Goal: Transaction & Acquisition: Book appointment/travel/reservation

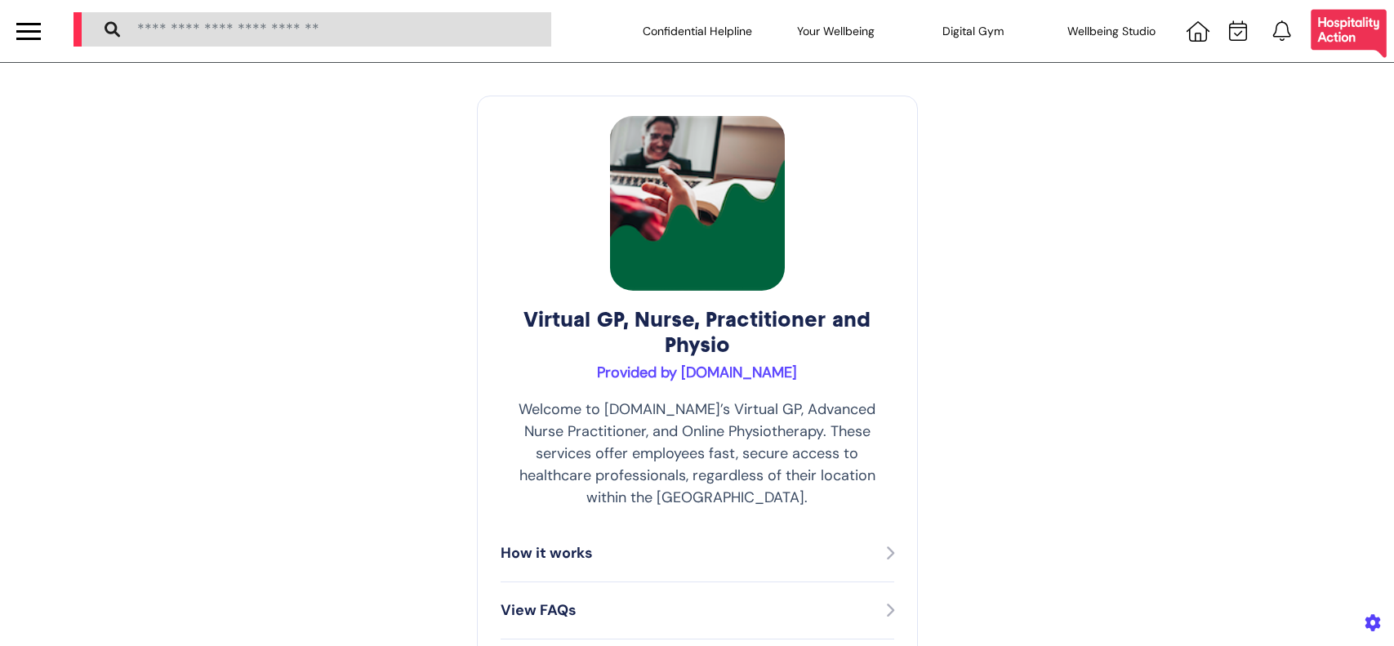
select select "**"
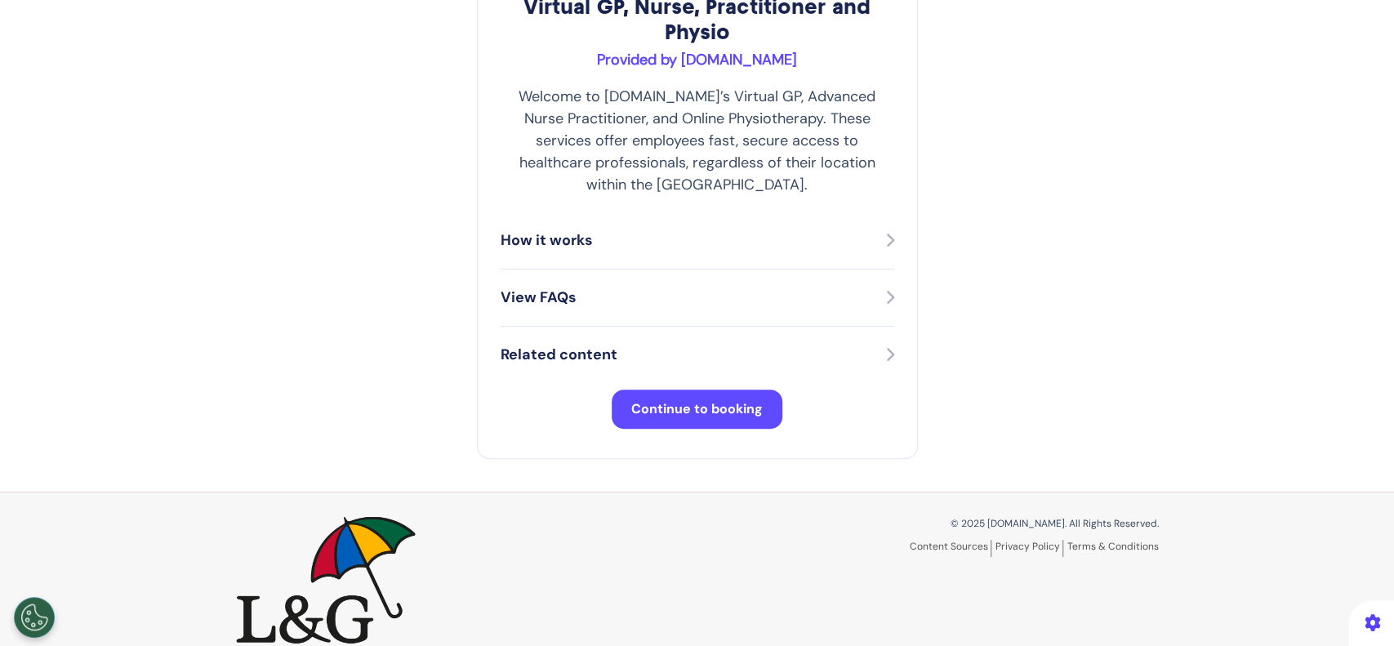
click at [739, 389] on button "Continue to booking" at bounding box center [697, 408] width 171 height 39
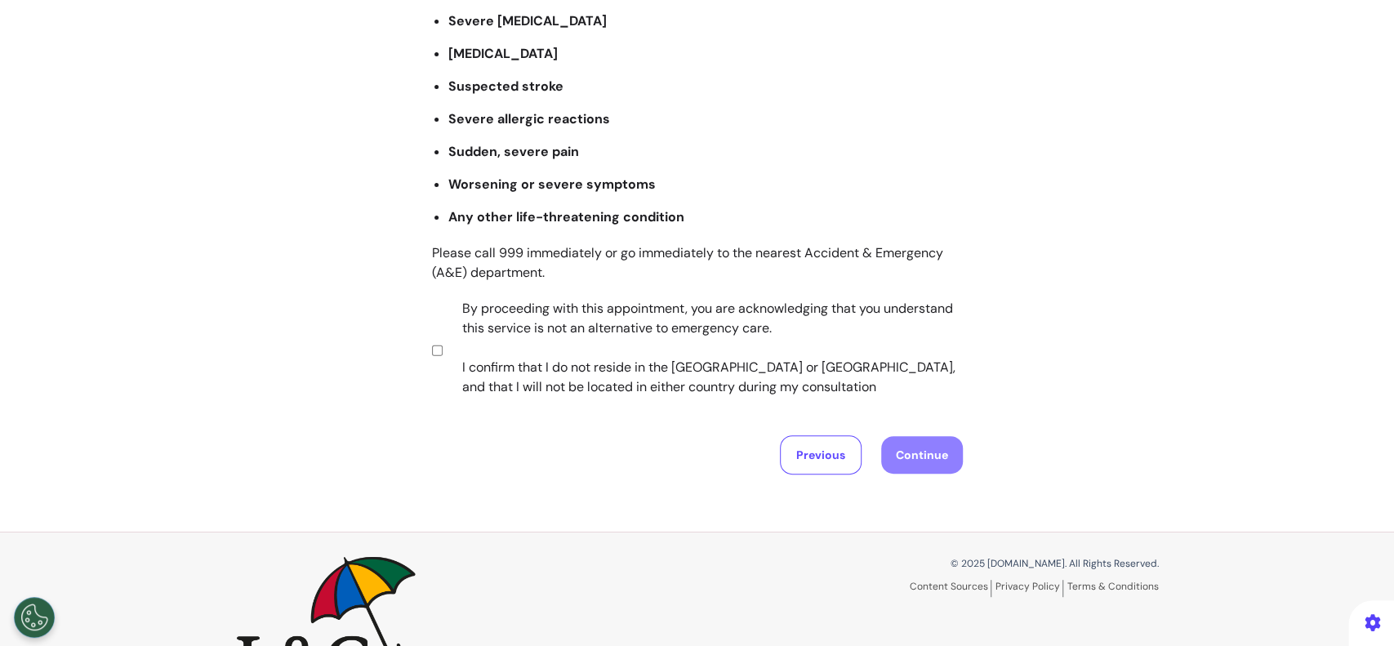
scroll to position [311, 0]
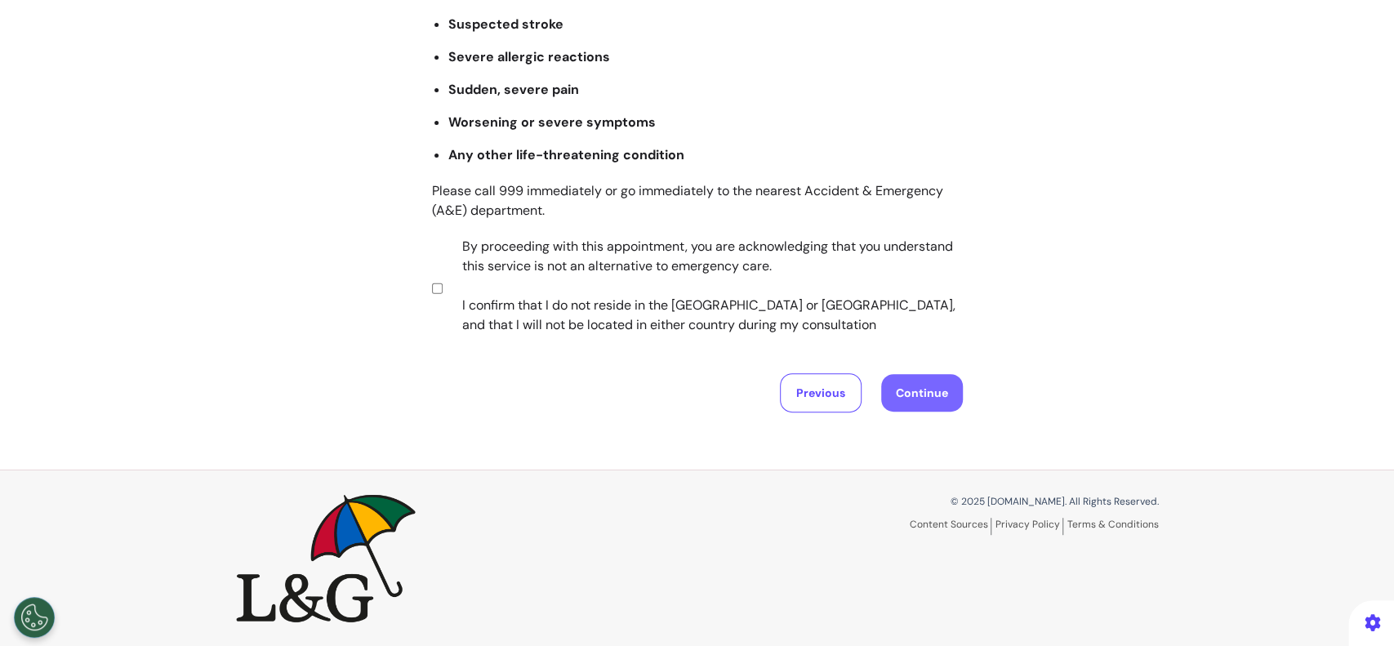
click at [920, 409] on button "Continue" at bounding box center [922, 393] width 82 height 38
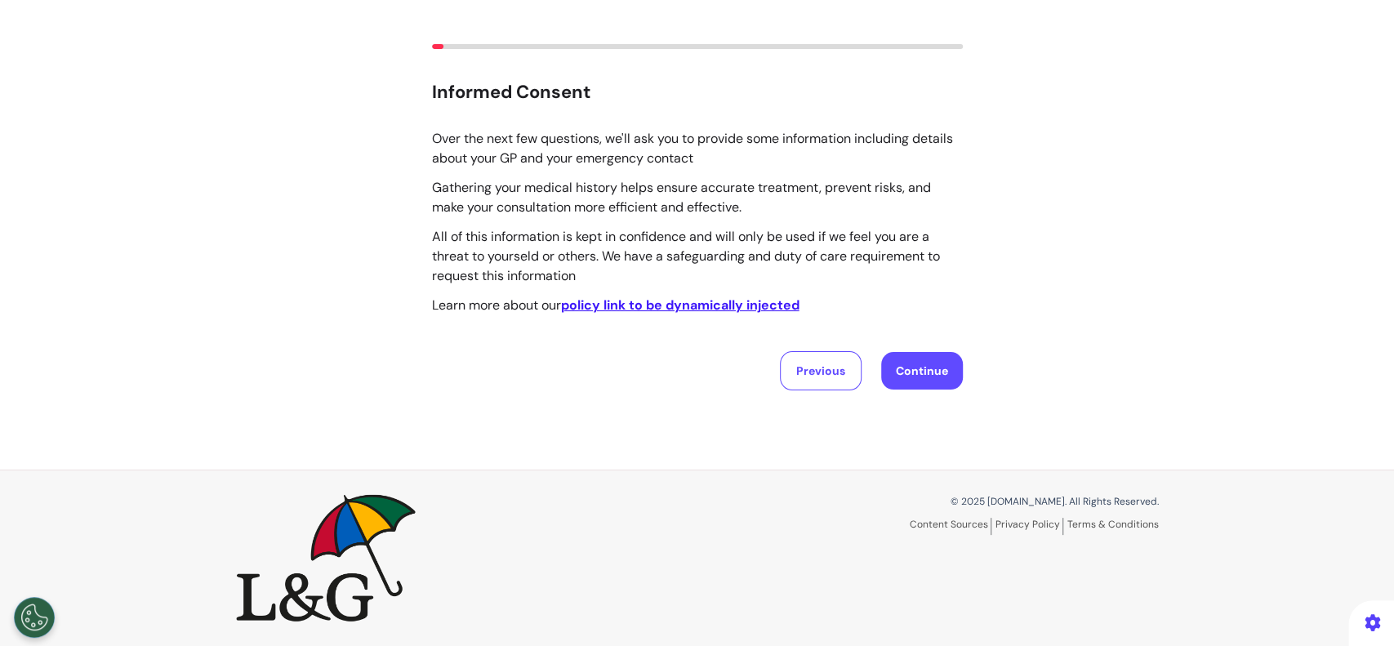
scroll to position [0, 0]
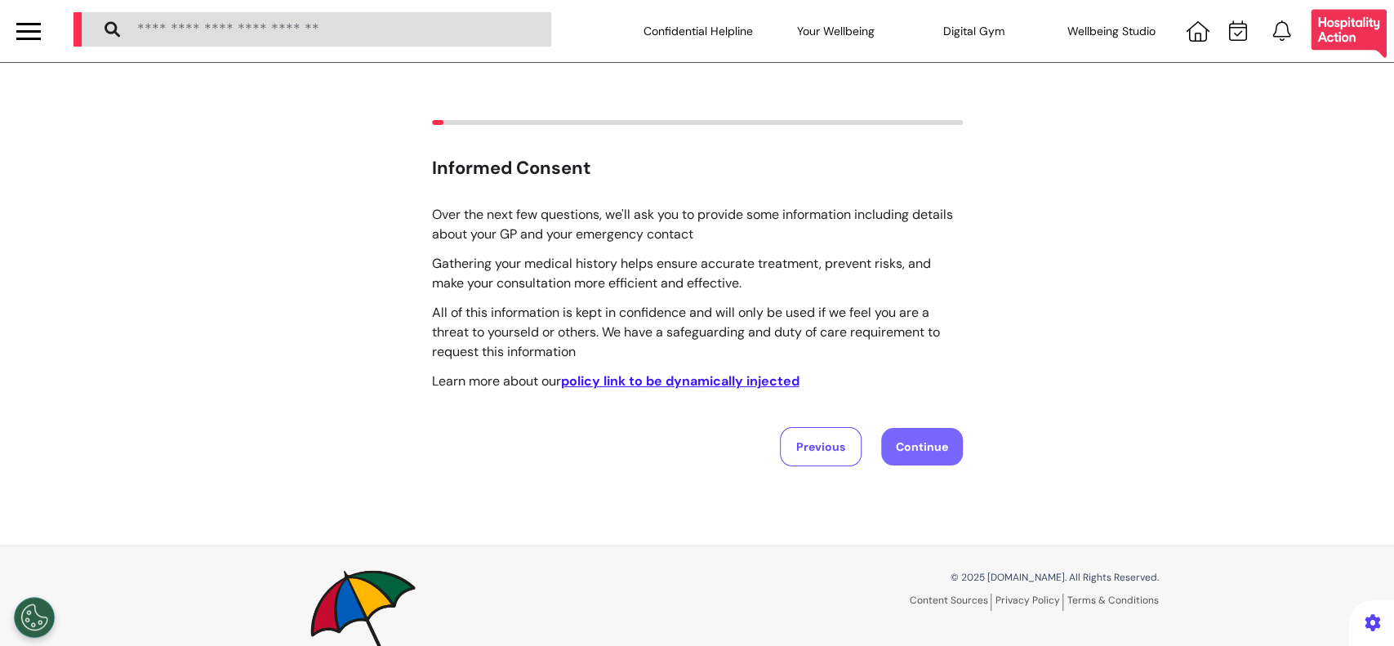
click at [914, 446] on button "Continue" at bounding box center [922, 447] width 82 height 38
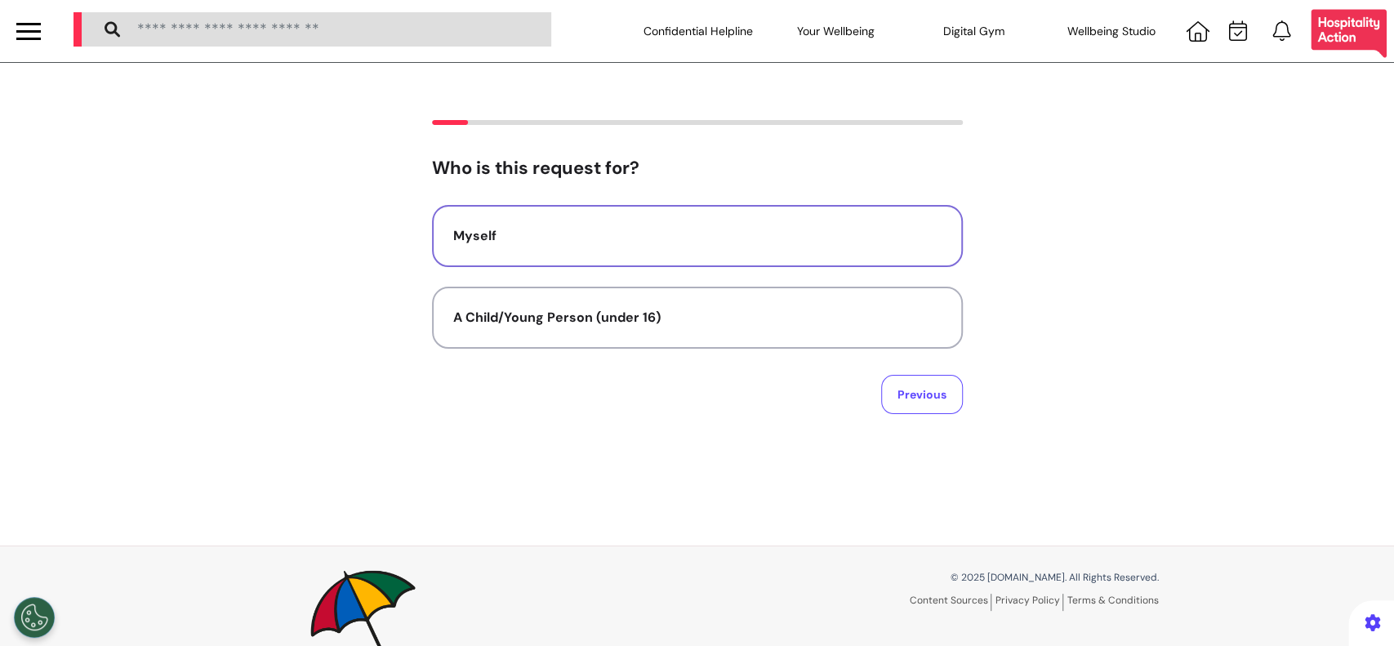
click at [838, 237] on div "Myself" at bounding box center [697, 236] width 488 height 20
select select "******"
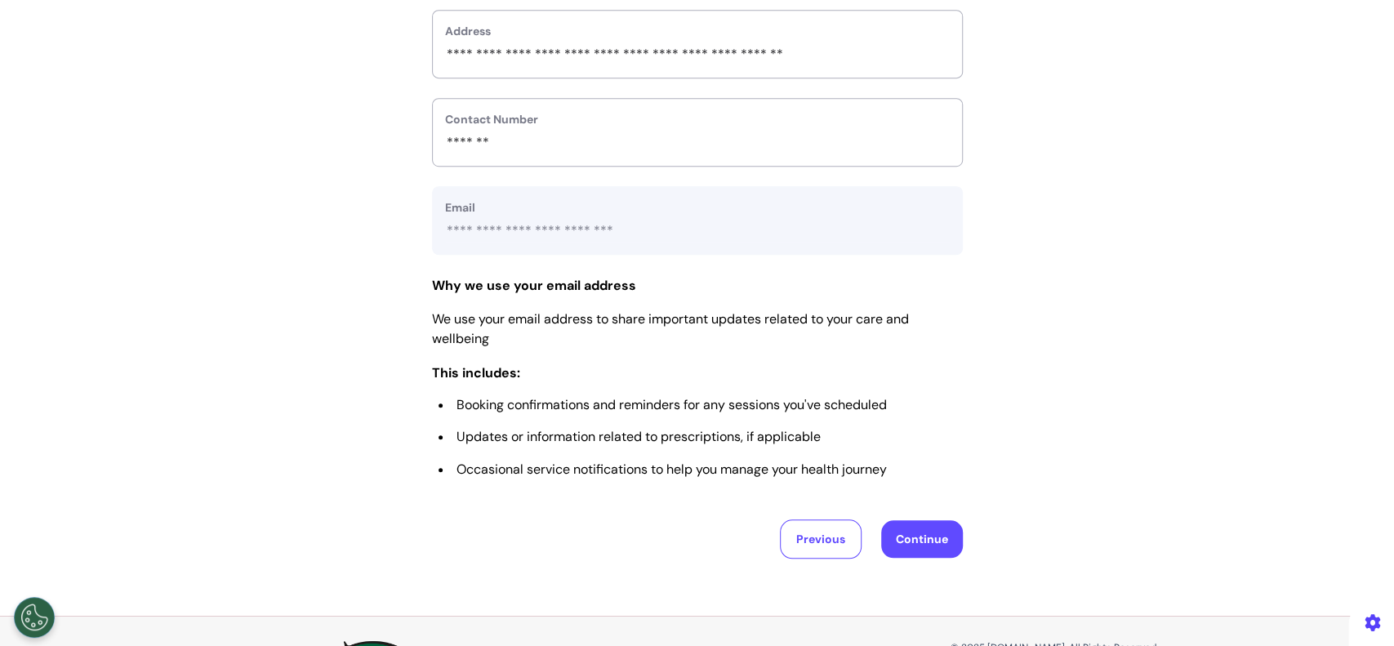
scroll to position [653, 0]
drag, startPoint x: 908, startPoint y: 545, endPoint x: 907, endPoint y: 535, distance: 9.8
click at [907, 540] on button "Continue" at bounding box center [922, 537] width 82 height 38
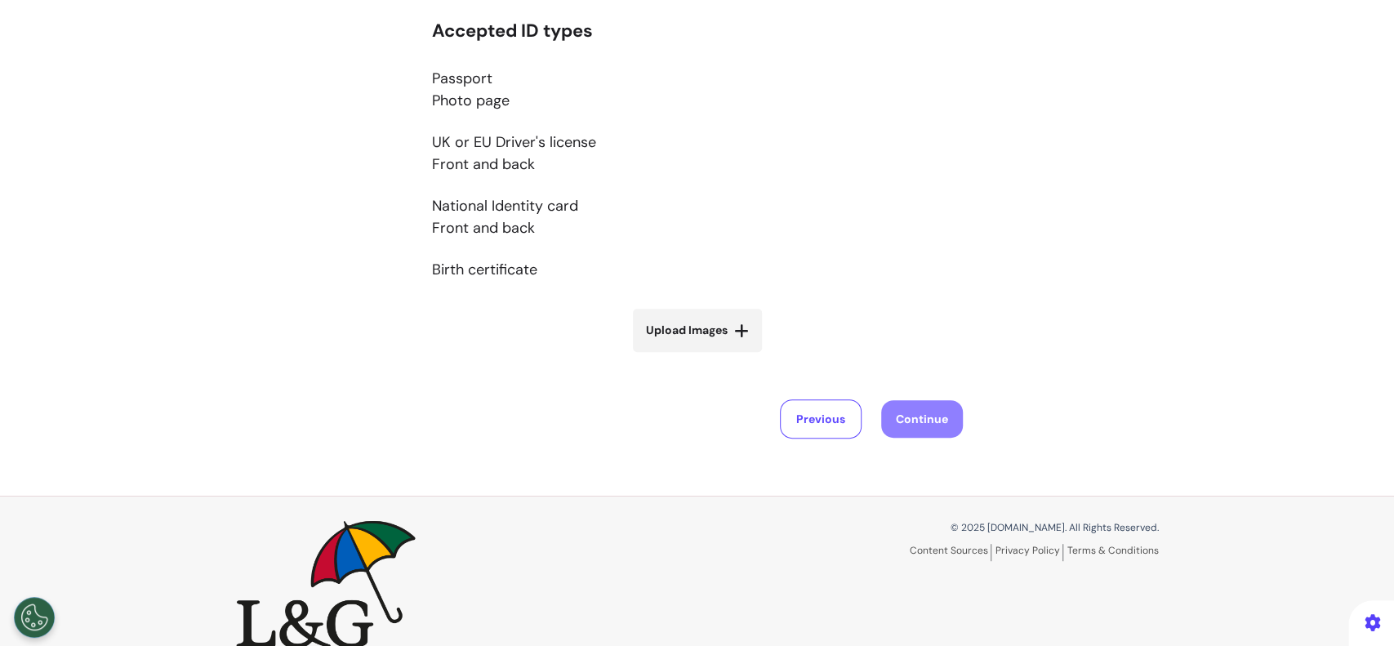
scroll to position [327, 0]
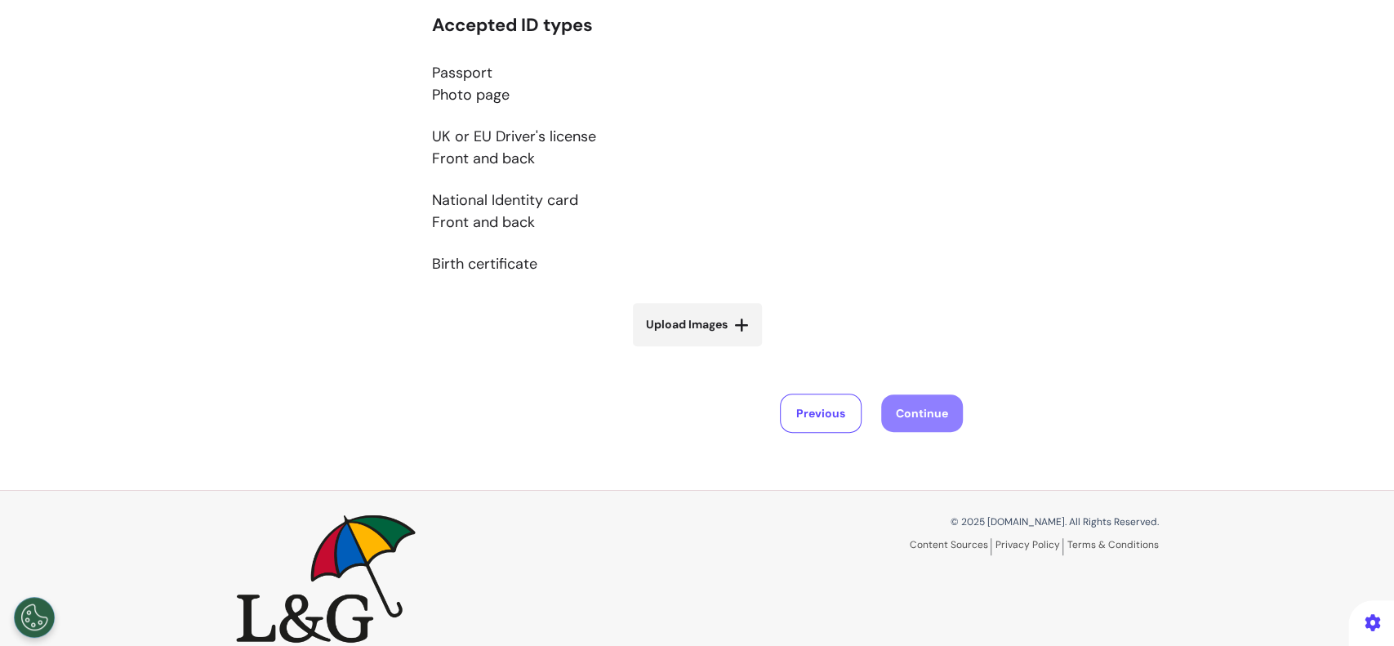
click at [741, 335] on label "Upload Images" at bounding box center [697, 324] width 129 height 43
click at [741, 350] on input "Upload Images" at bounding box center [697, 358] width 194 height 17
type input "**********"
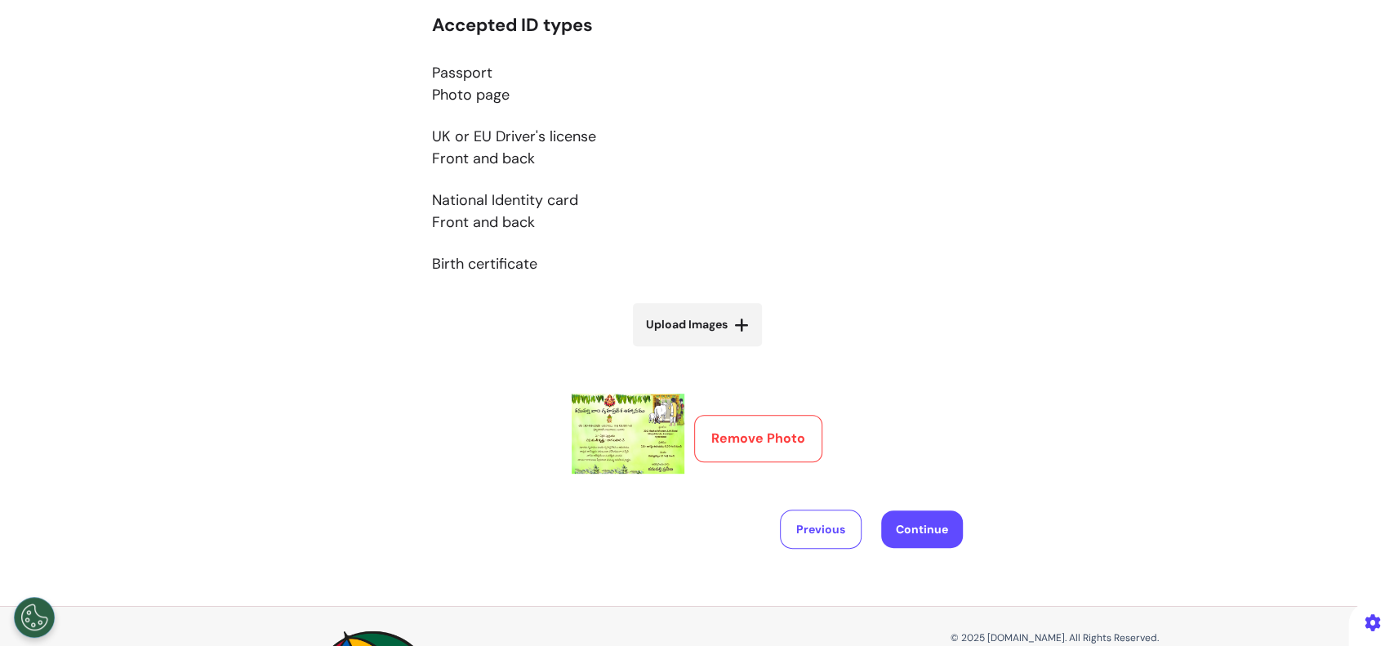
scroll to position [462, 0]
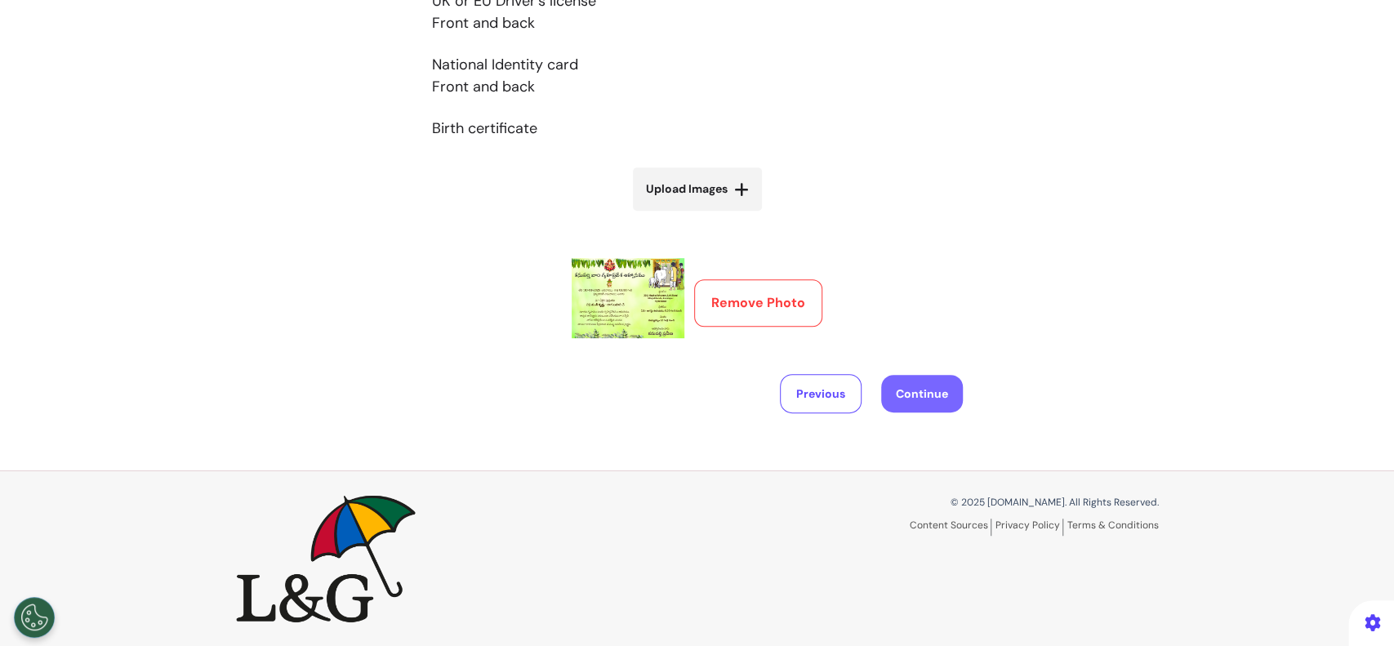
click at [914, 400] on button "Continue" at bounding box center [922, 394] width 82 height 38
click at [781, 299] on button "Remove Photo" at bounding box center [758, 302] width 128 height 47
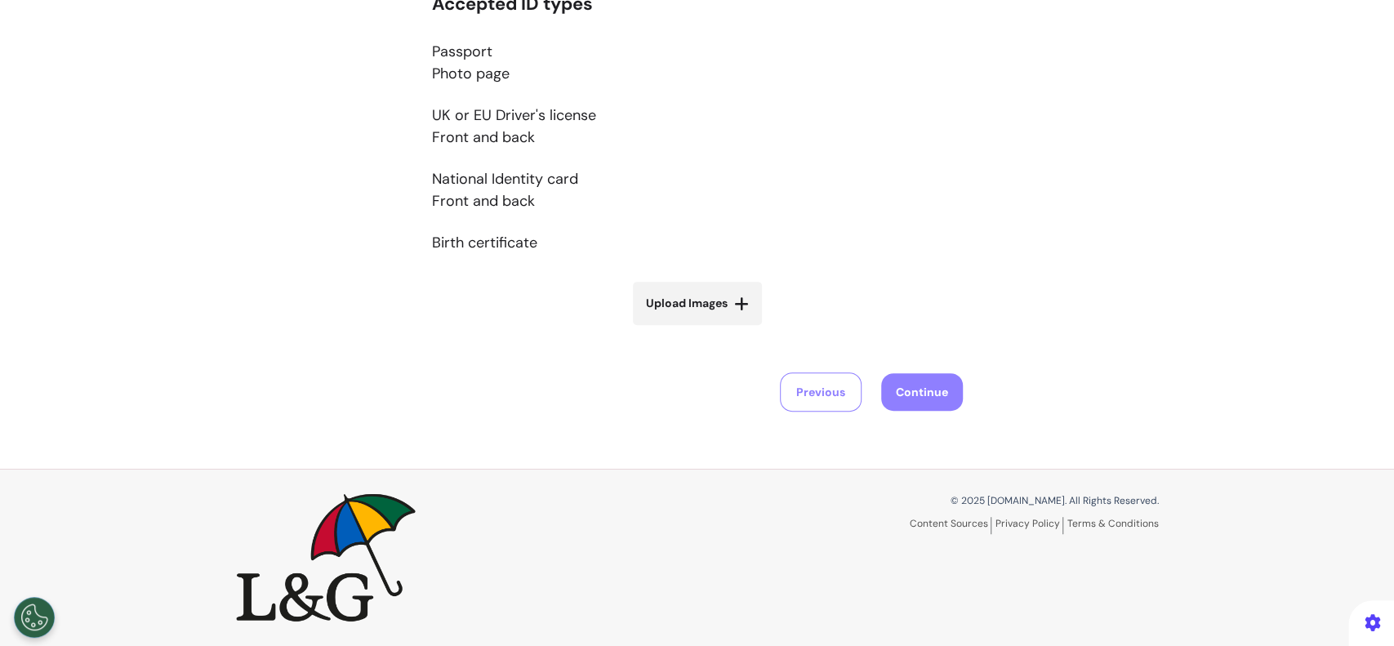
scroll to position [346, 0]
click at [698, 280] on div "Accepted ID types Passport Photo page UK or EU Driver's license Front and back …" at bounding box center [697, 171] width 531 height 353
click at [696, 298] on span "Upload Images" at bounding box center [687, 304] width 82 height 17
click at [717, 301] on span "Upload Images" at bounding box center [687, 304] width 82 height 17
click at [717, 331] on input "Upload Images" at bounding box center [697, 339] width 194 height 17
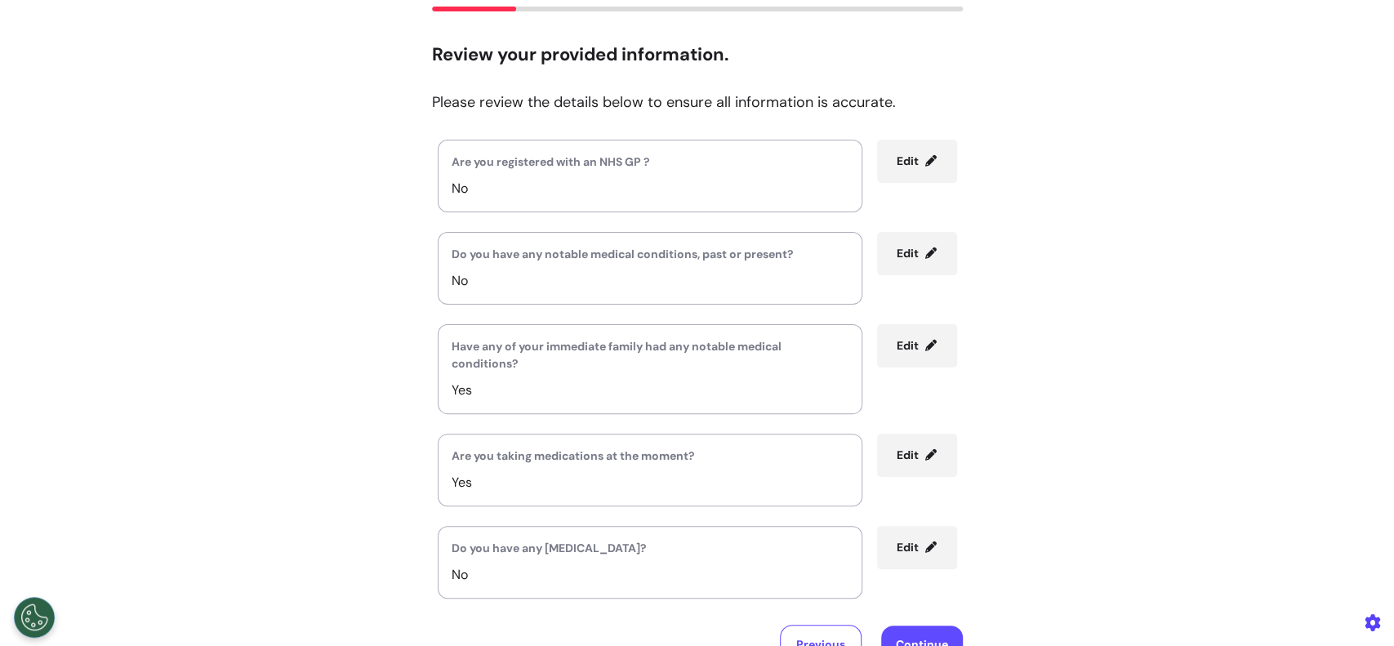
scroll to position [364, 0]
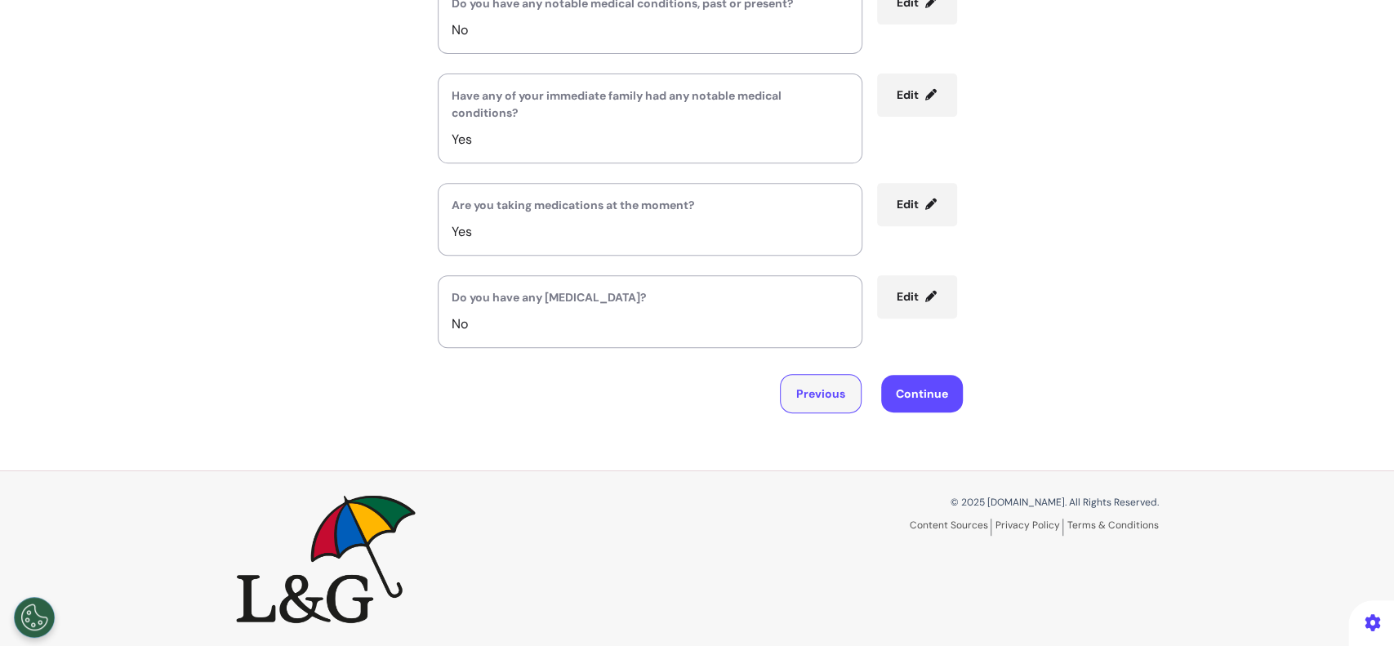
click at [803, 401] on button "Previous" at bounding box center [821, 393] width 82 height 39
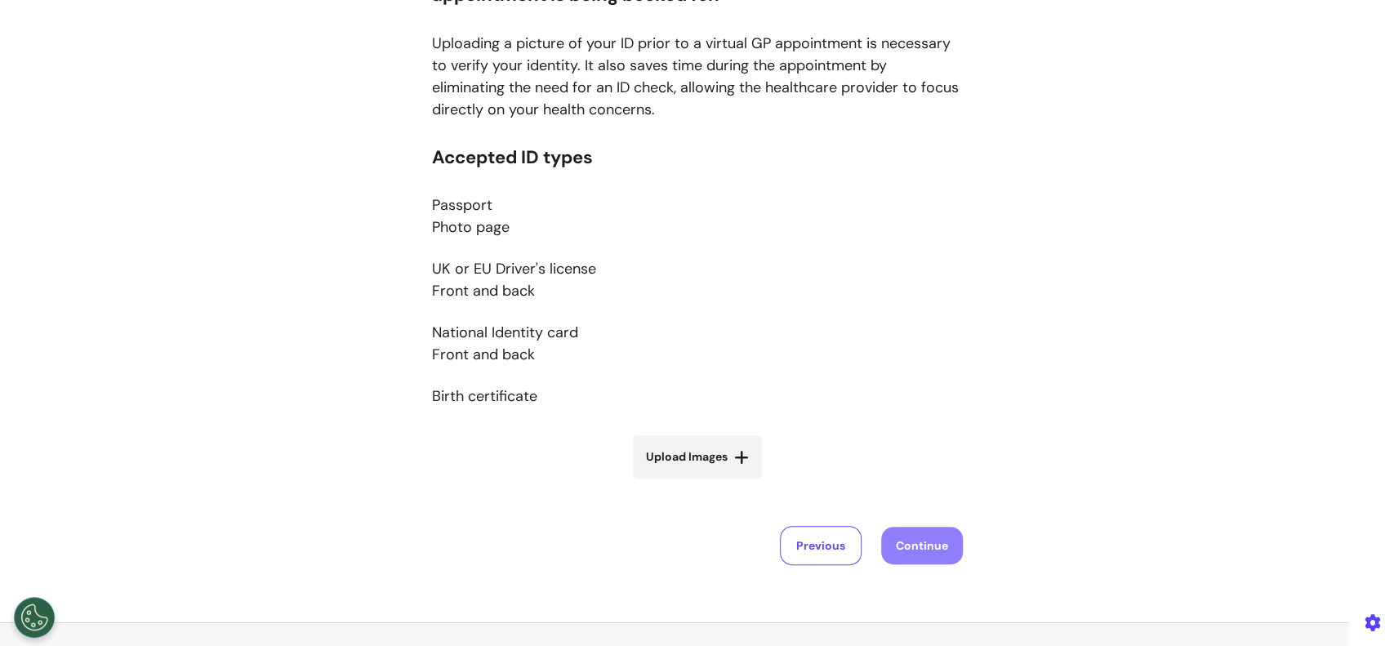
scroll to position [346, 0]
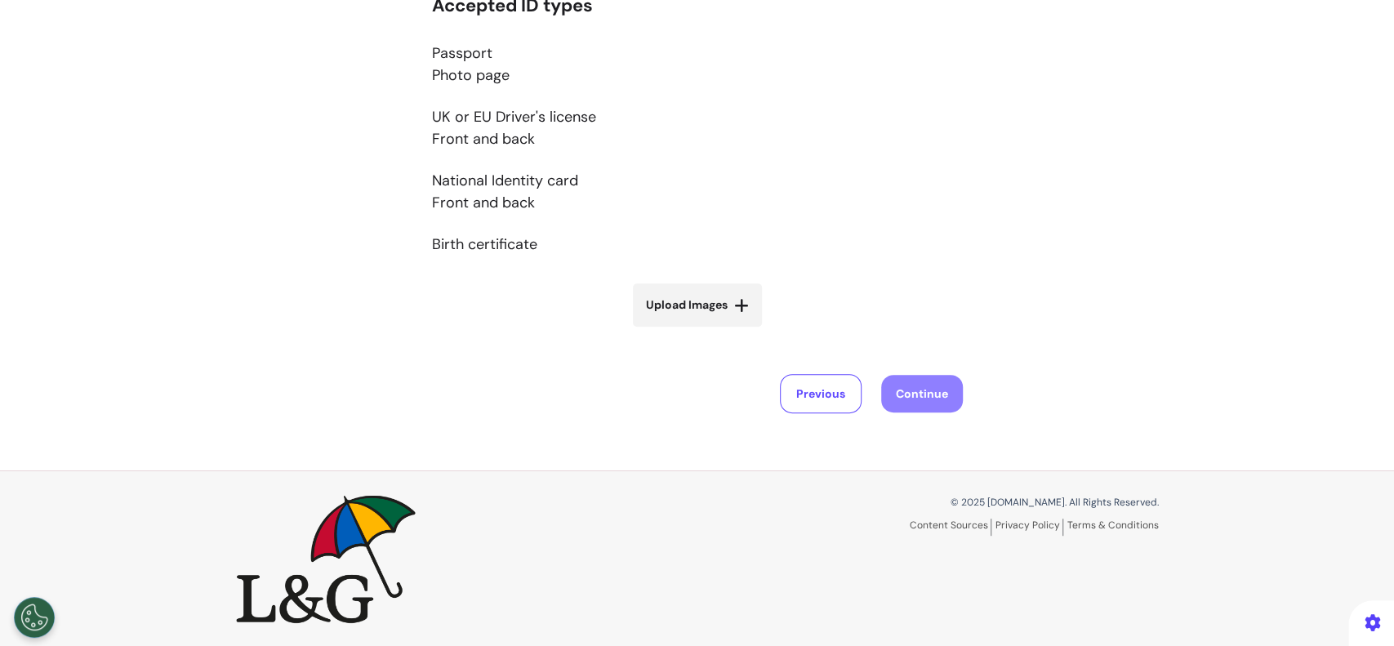
click at [737, 300] on icon at bounding box center [741, 305] width 15 height 16
click at [737, 331] on input "Upload Images" at bounding box center [697, 339] width 194 height 17
type input "**********"
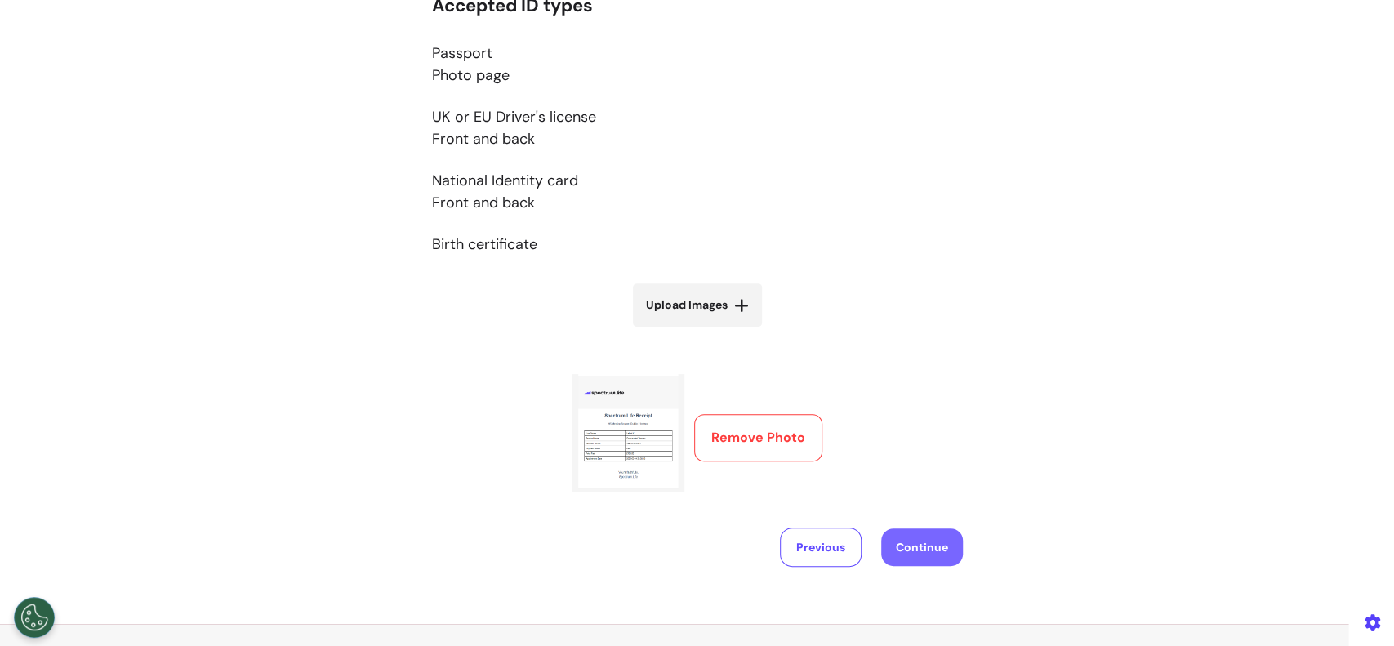
click at [903, 550] on button "Continue" at bounding box center [922, 547] width 82 height 38
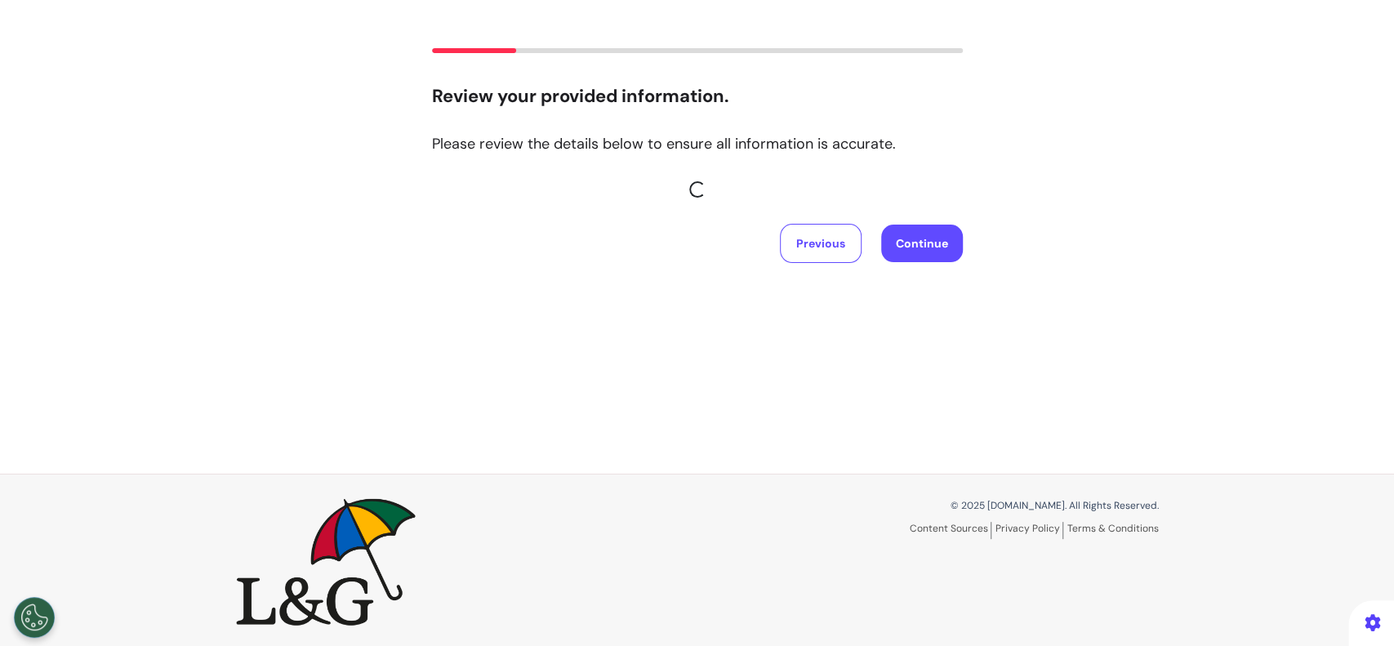
scroll to position [76, 0]
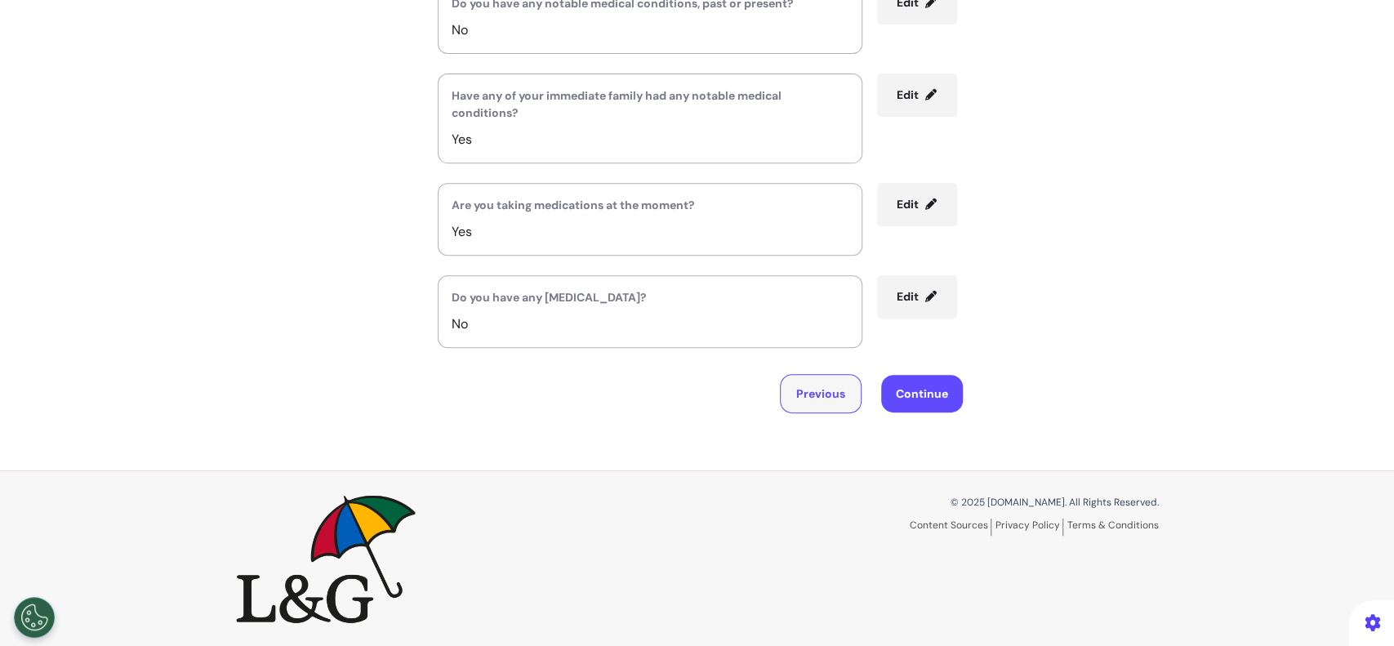
click at [797, 376] on button "Previous" at bounding box center [821, 393] width 82 height 39
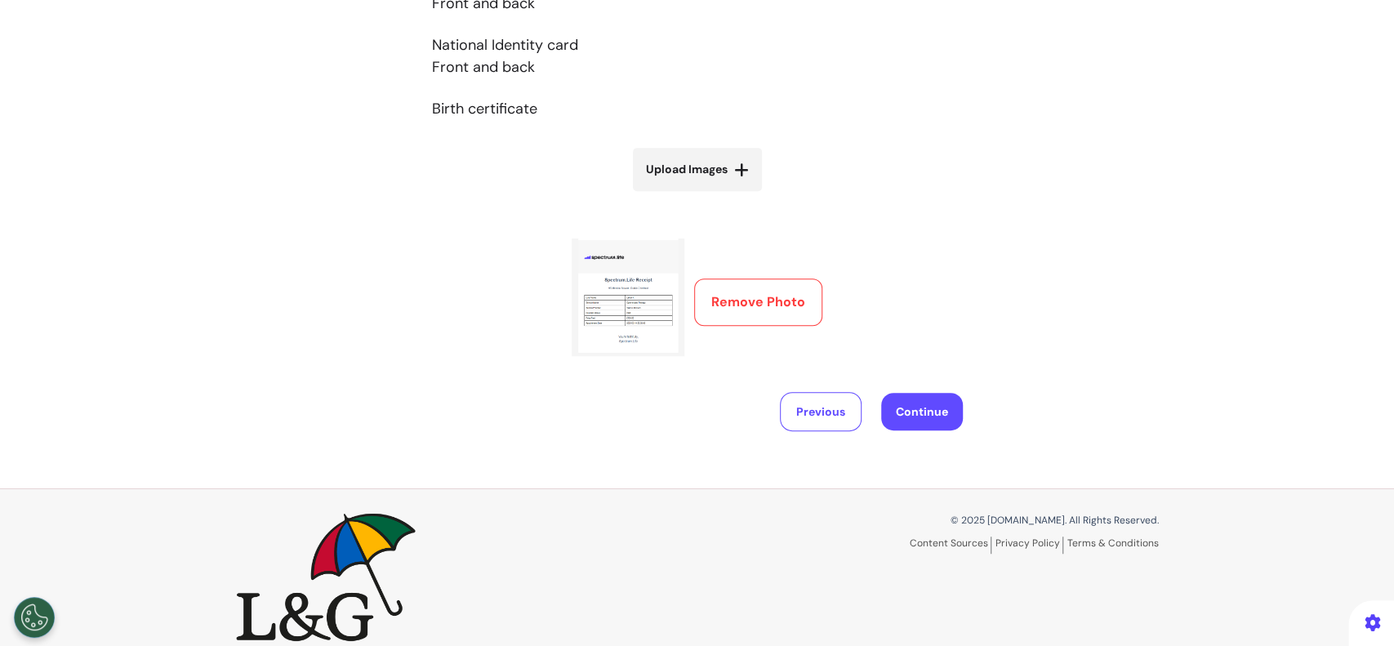
scroll to position [500, 0]
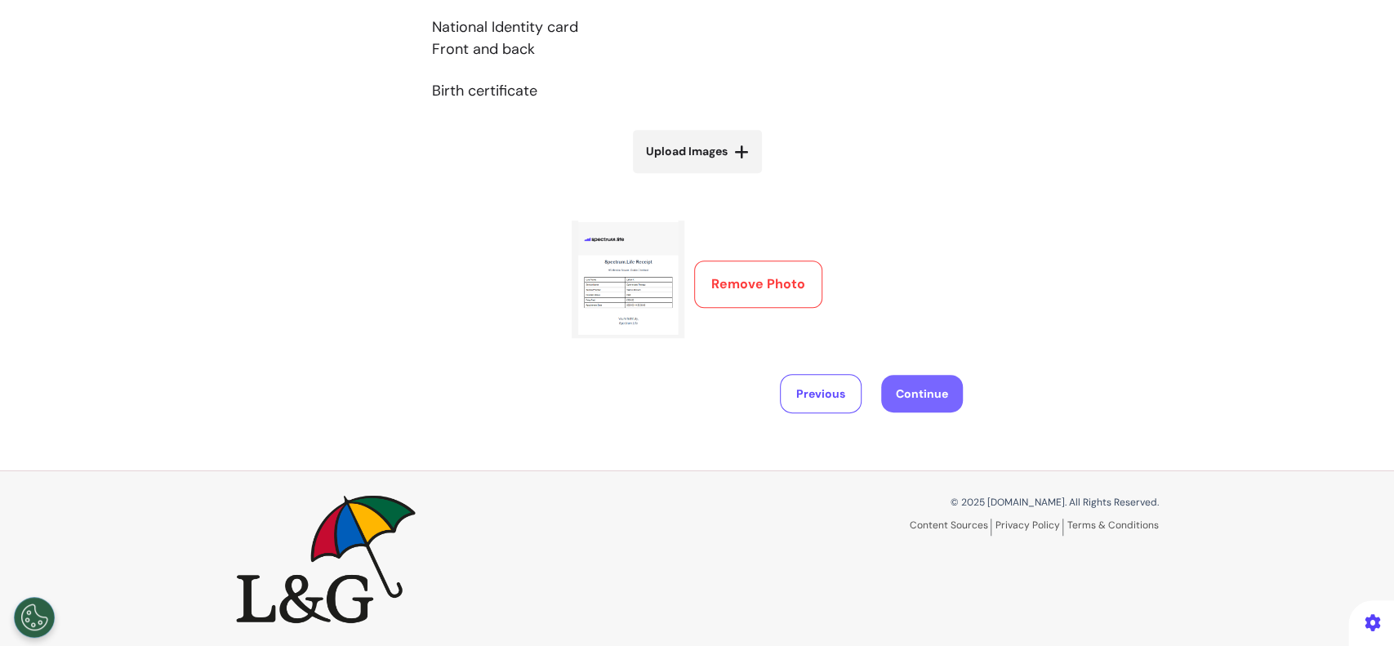
click at [914, 395] on button "Continue" at bounding box center [922, 394] width 82 height 38
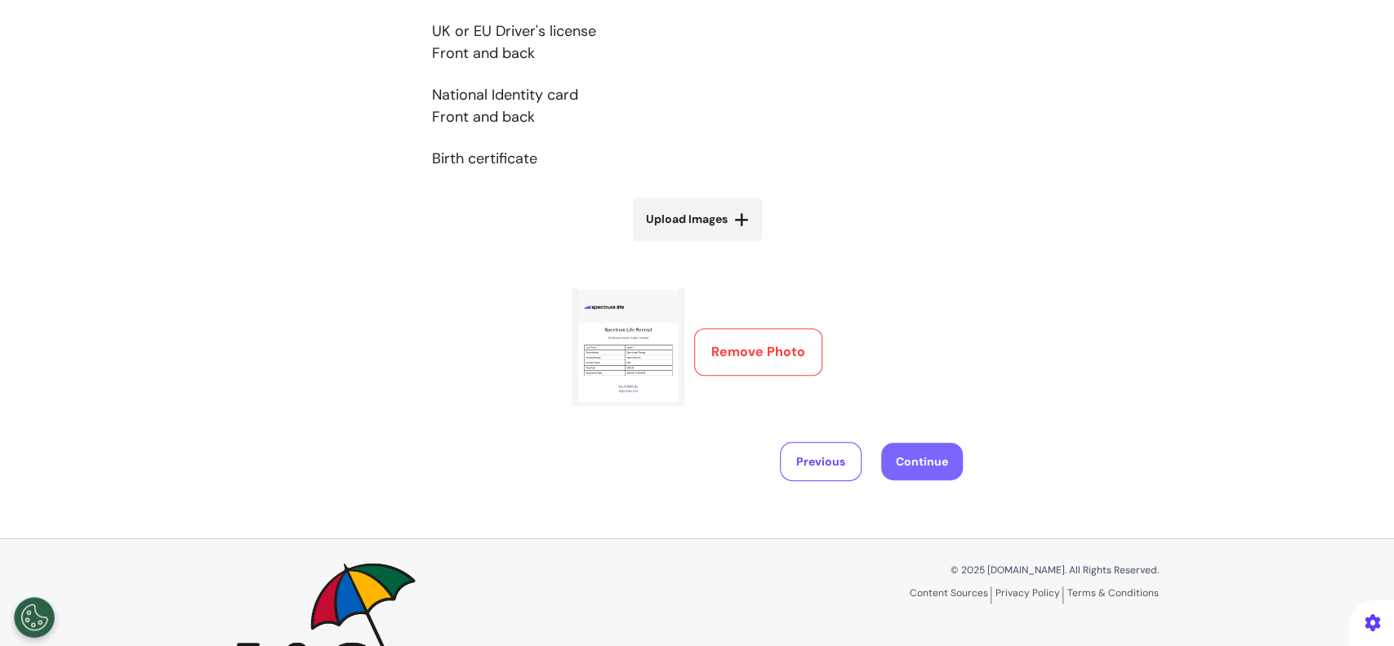
scroll to position [435, 0]
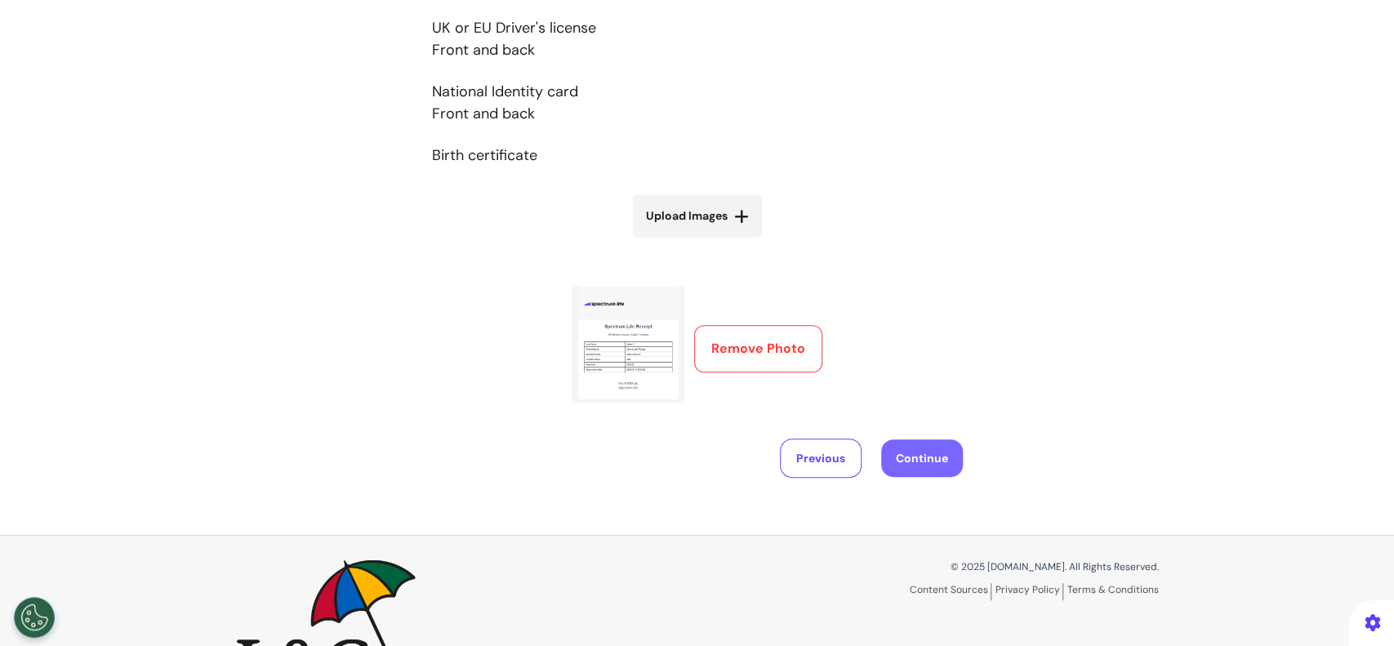
click at [908, 460] on button "Continue" at bounding box center [922, 458] width 82 height 38
click at [920, 454] on button "Continue" at bounding box center [922, 458] width 82 height 38
click at [929, 445] on button "Continue" at bounding box center [922, 458] width 82 height 38
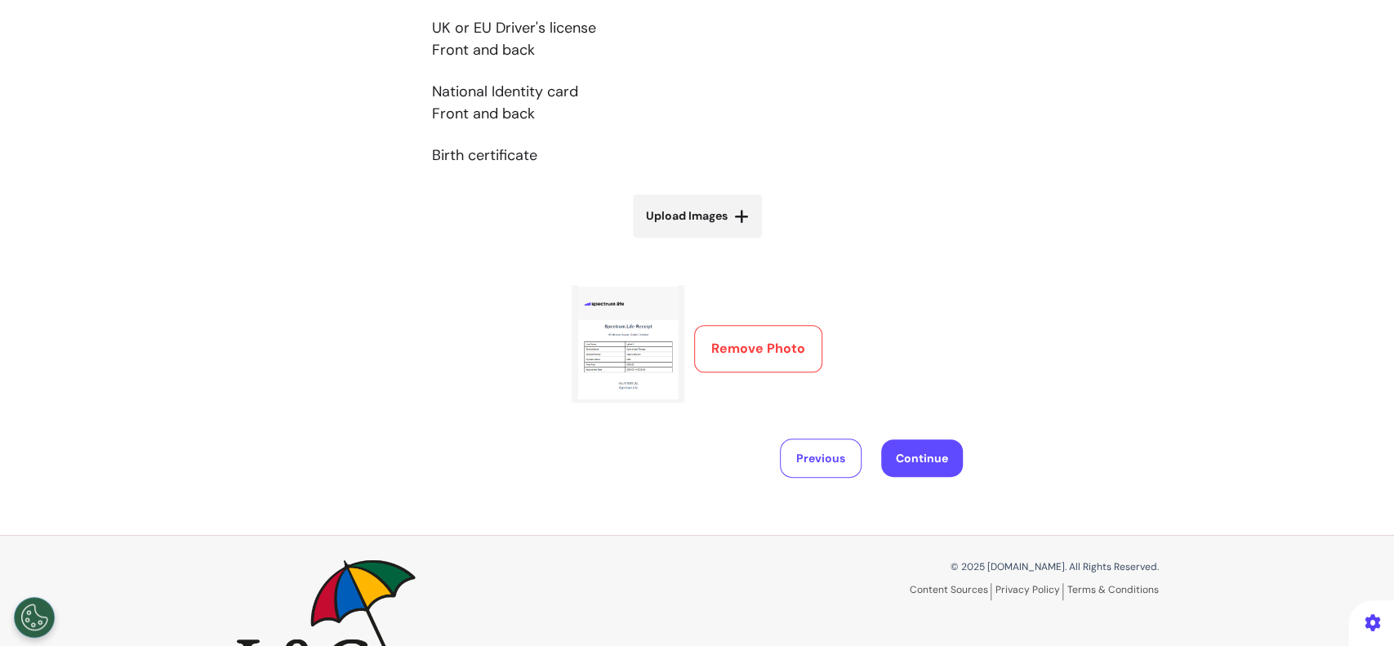
click at [718, 339] on button "Remove Photo" at bounding box center [758, 348] width 128 height 47
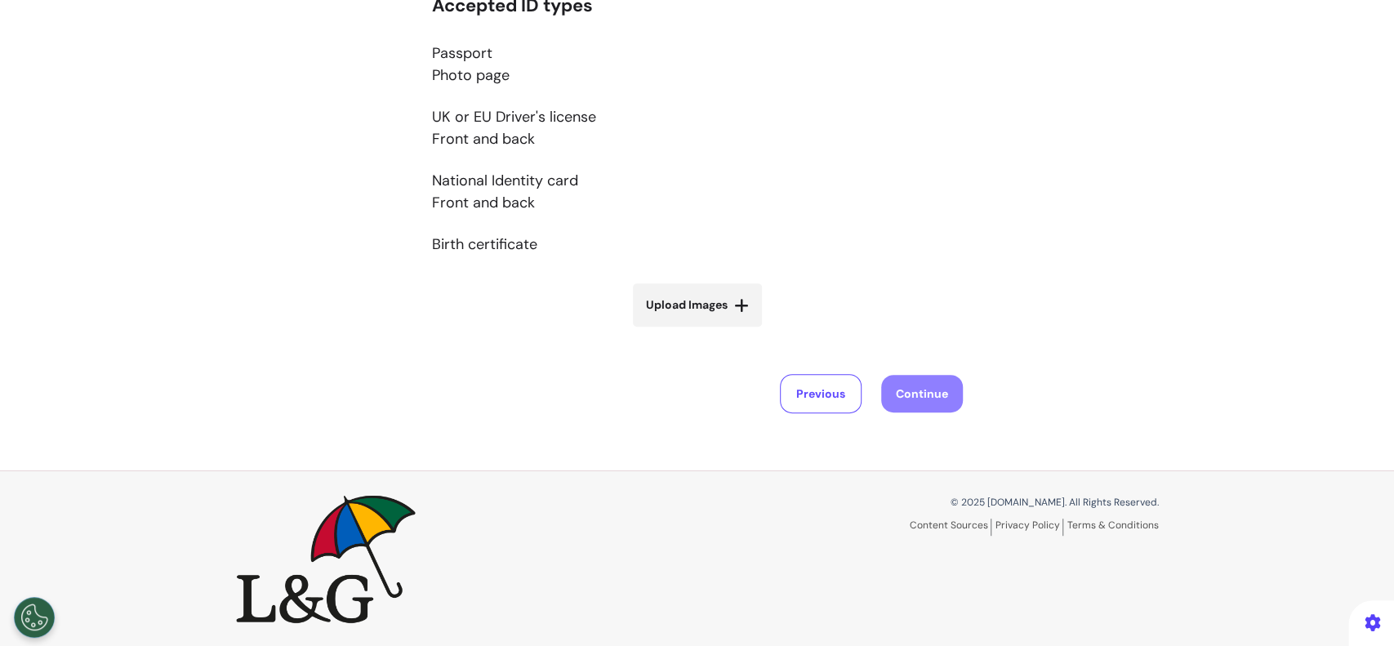
click at [709, 291] on label "Upload Images" at bounding box center [697, 304] width 129 height 43
click at [709, 331] on input "Upload Images" at bounding box center [697, 339] width 194 height 17
type input "**********"
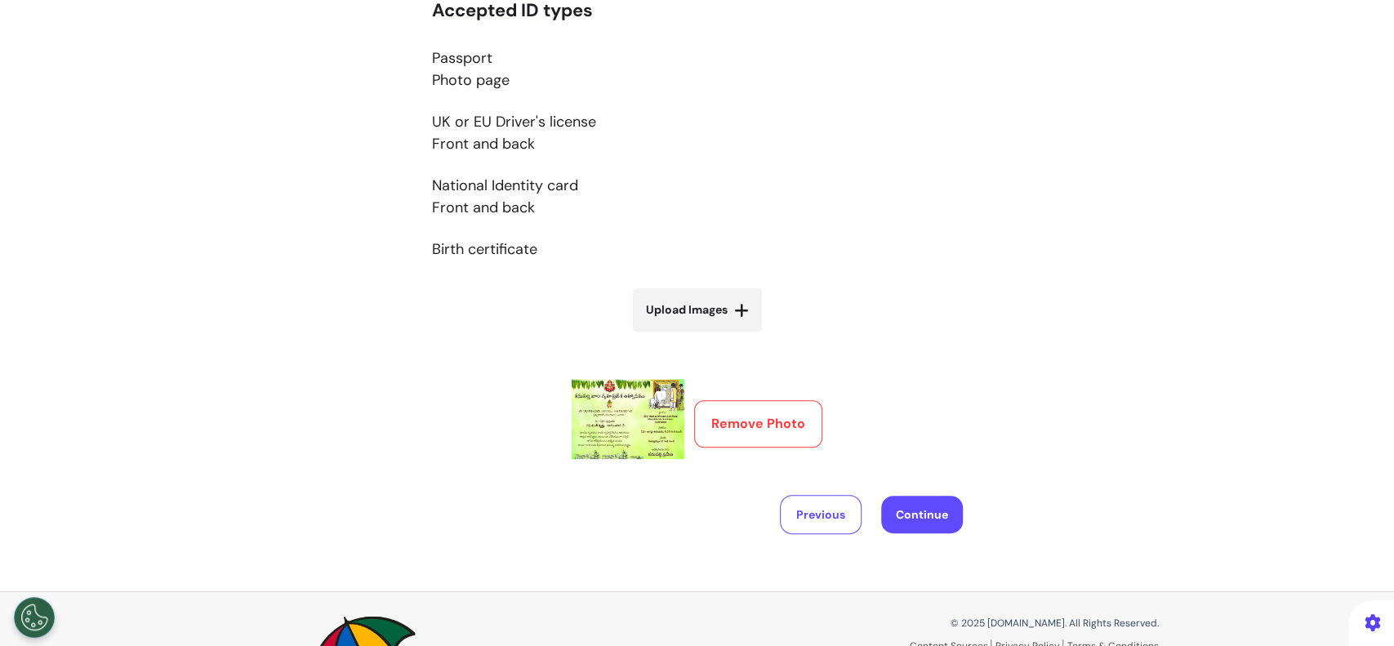
scroll to position [353, 0]
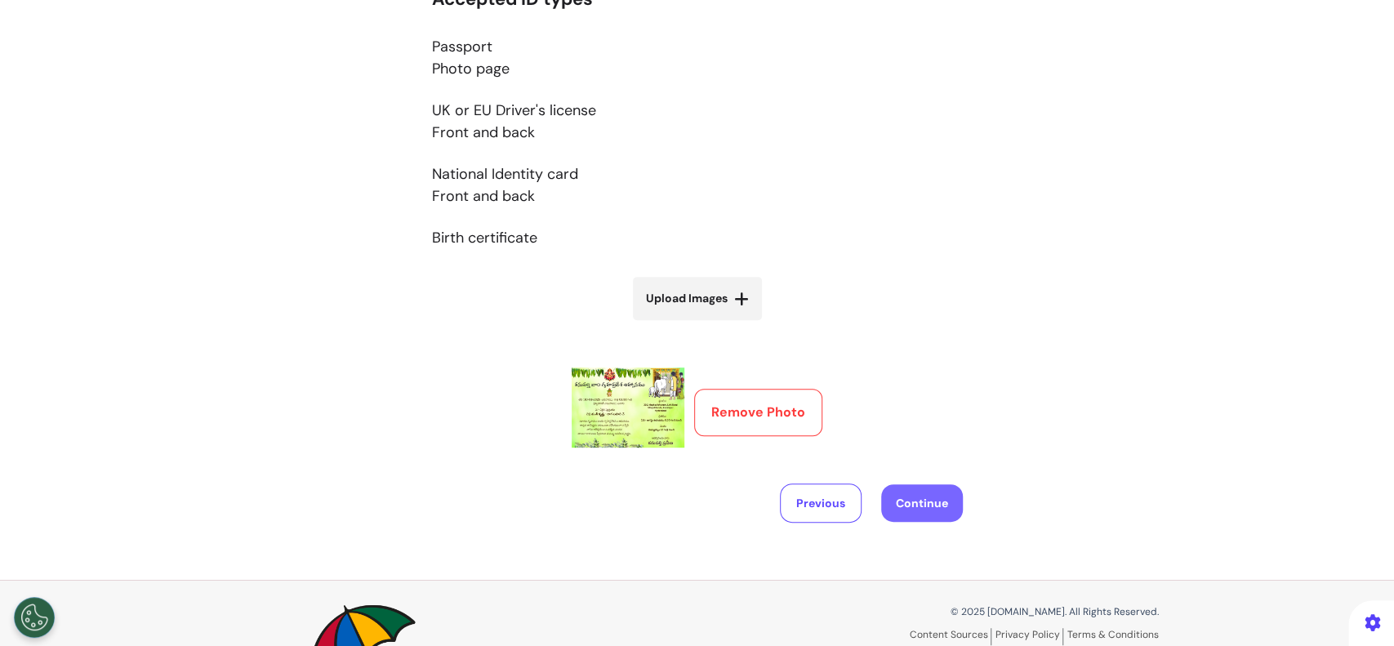
click at [908, 500] on button "Continue" at bounding box center [922, 503] width 82 height 38
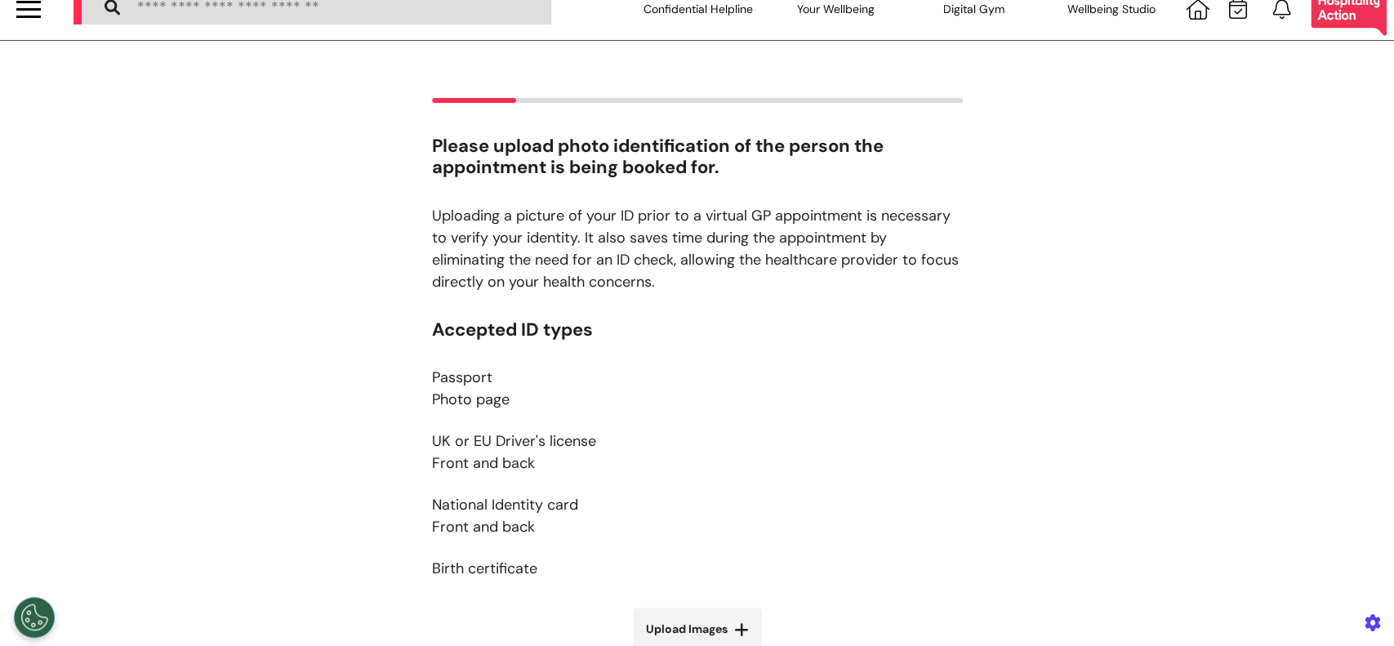
scroll to position [0, 0]
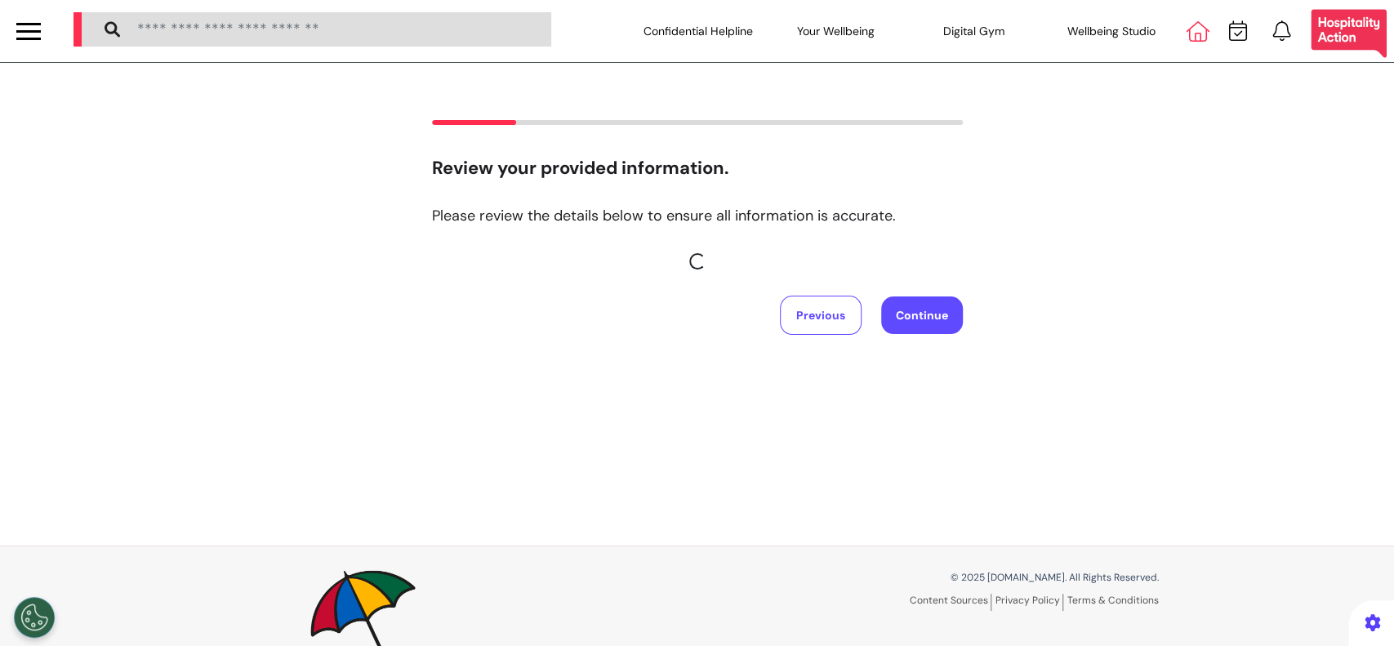
drag, startPoint x: 1202, startPoint y: 43, endPoint x: 1170, endPoint y: 34, distance: 33.1
click at [1192, 39] on div at bounding box center [1242, 31] width 124 height 62
click at [1186, 34] on icon at bounding box center [1197, 31] width 23 height 20
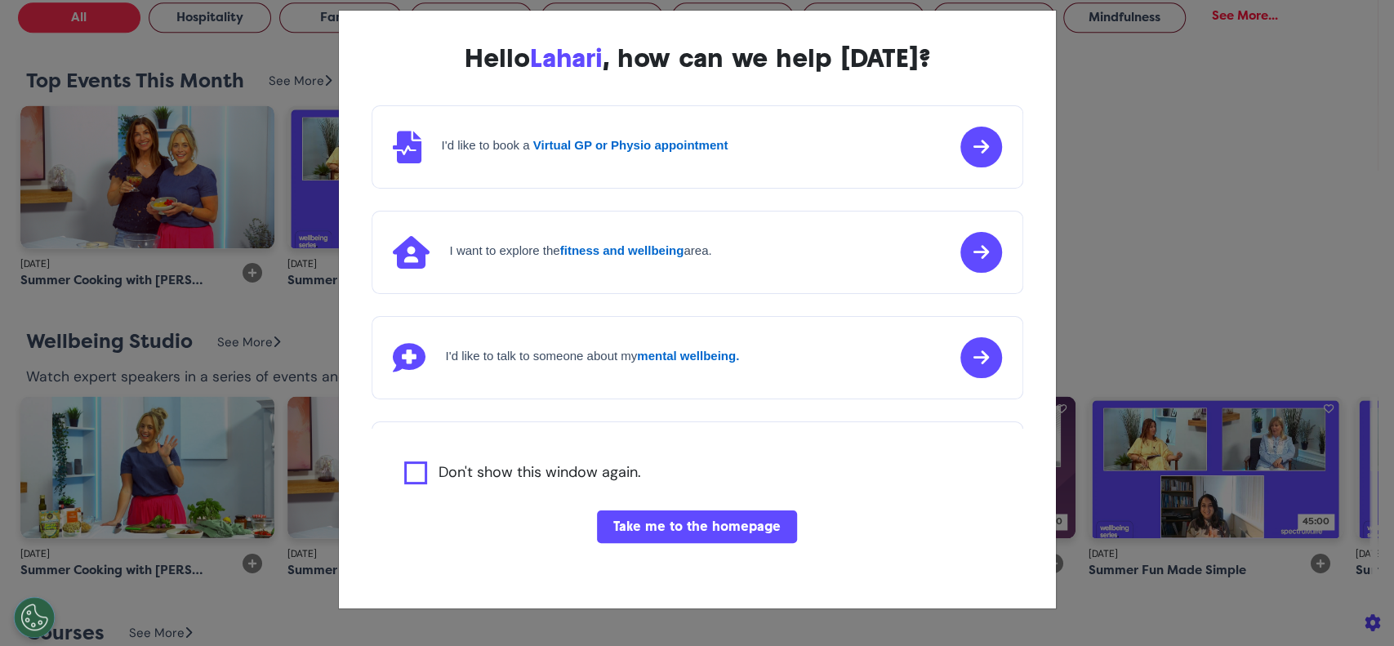
scroll to position [0, 696]
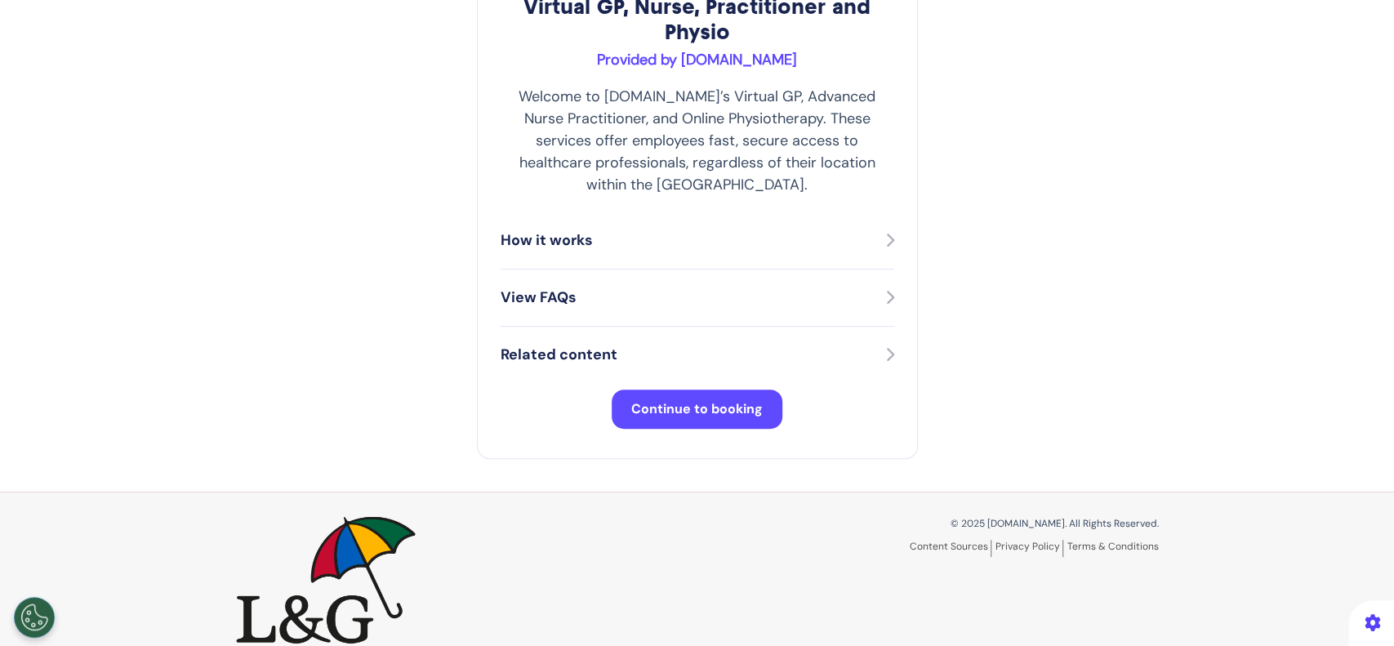
click at [724, 400] on span "Continue to booking" at bounding box center [696, 408] width 131 height 17
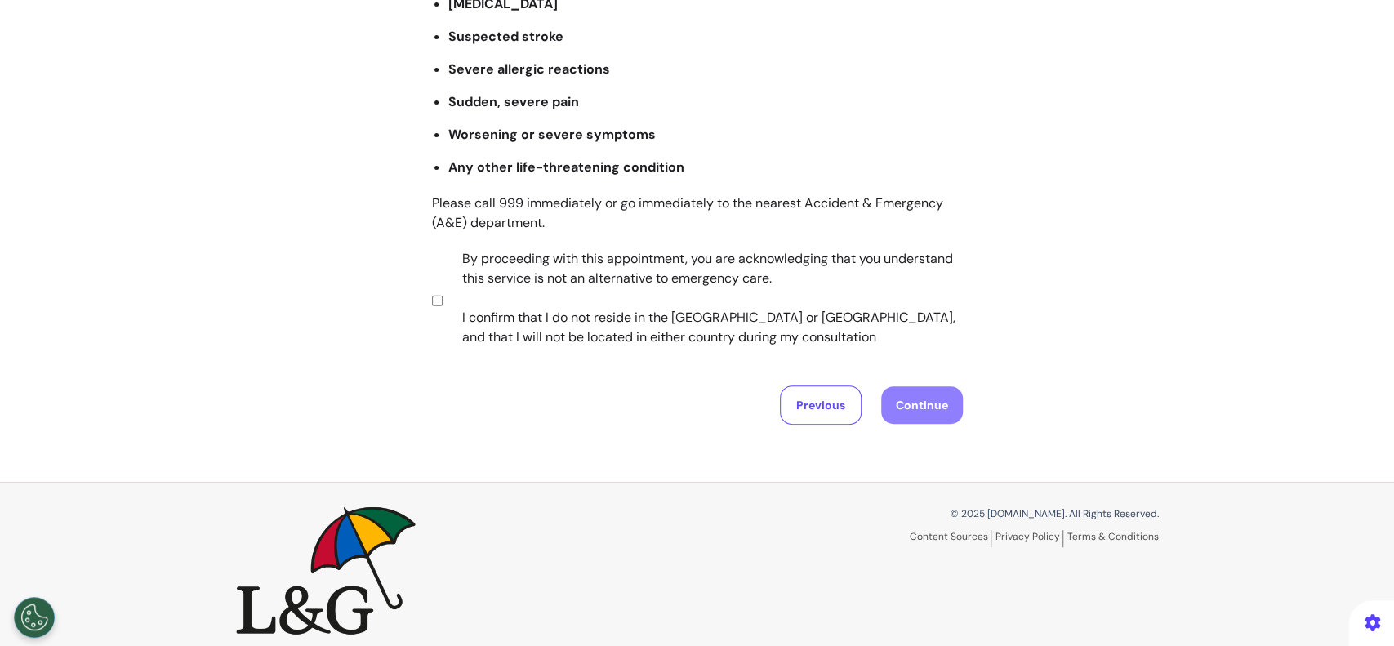
scroll to position [311, 0]
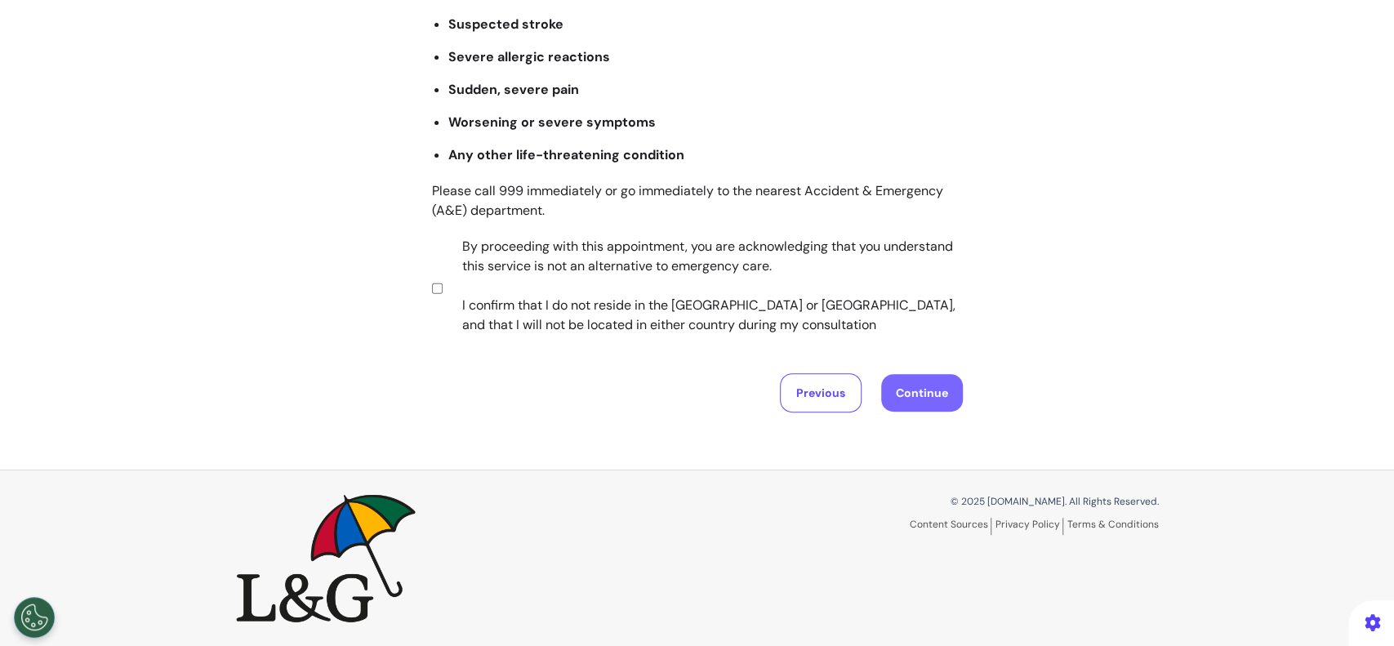
click at [933, 380] on button "Continue" at bounding box center [922, 393] width 82 height 38
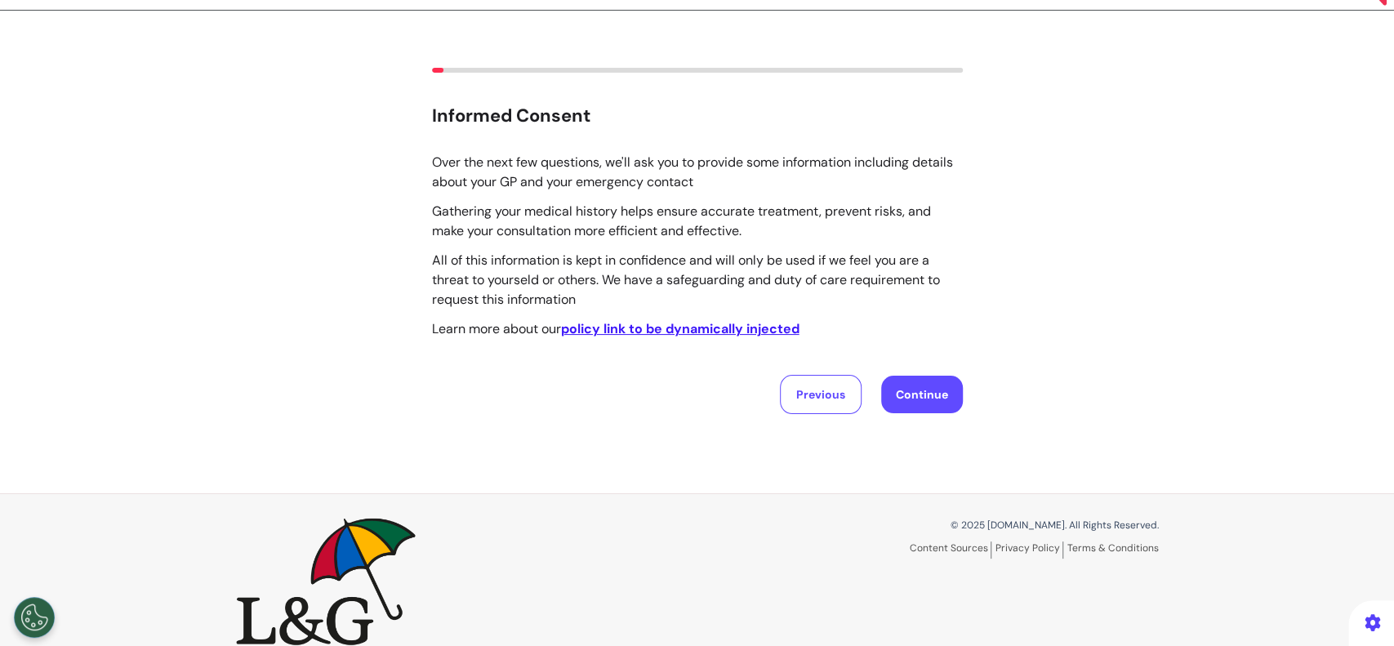
scroll to position [0, 0]
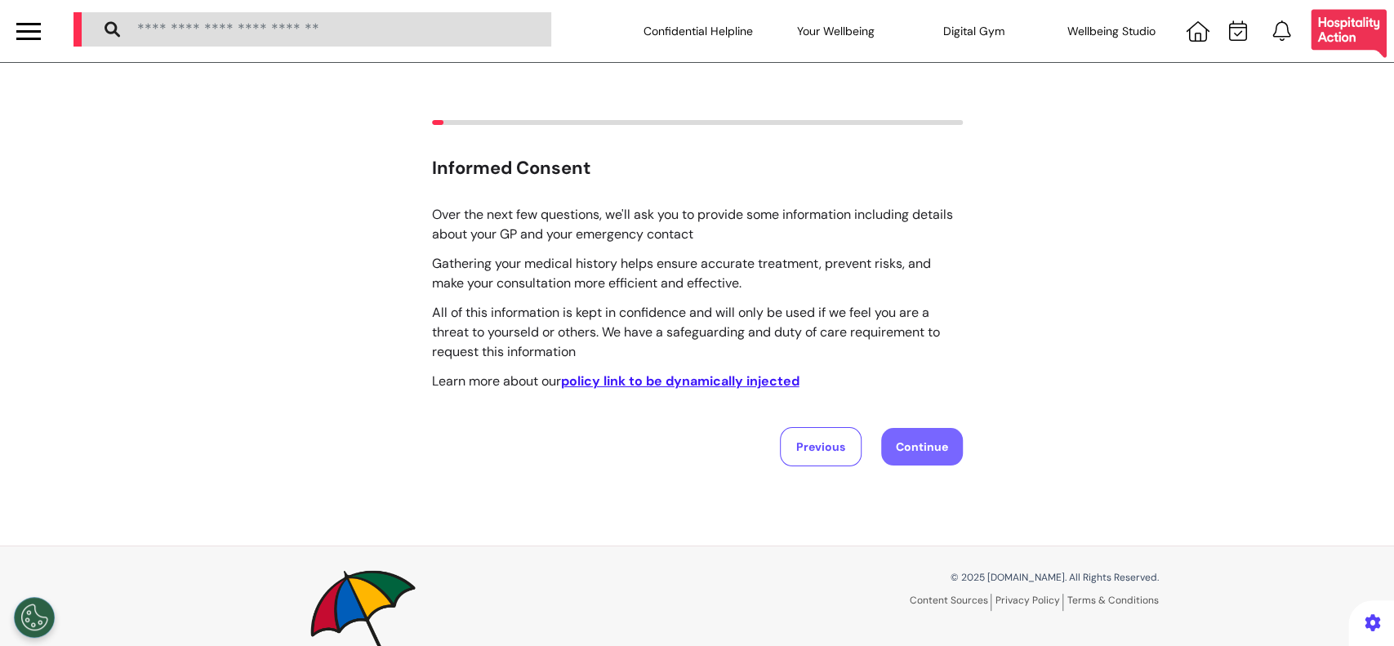
click at [931, 447] on button "Continue" at bounding box center [922, 447] width 82 height 38
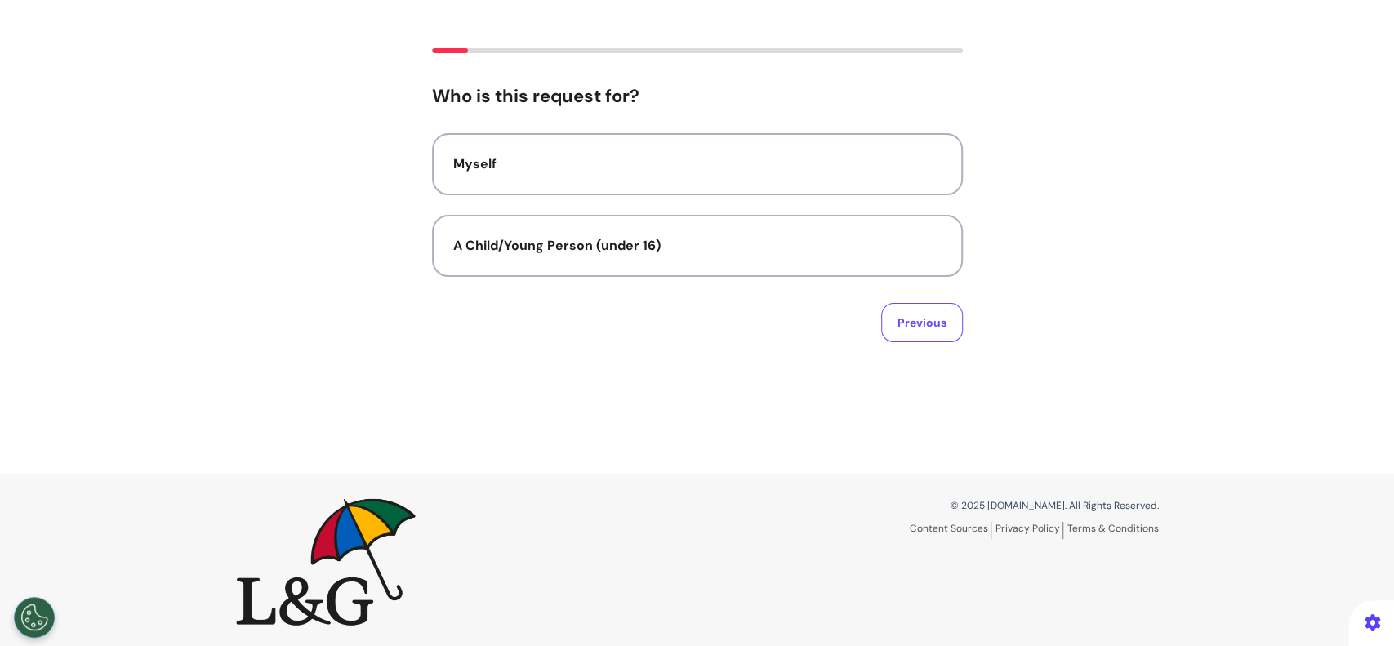
scroll to position [76, 0]
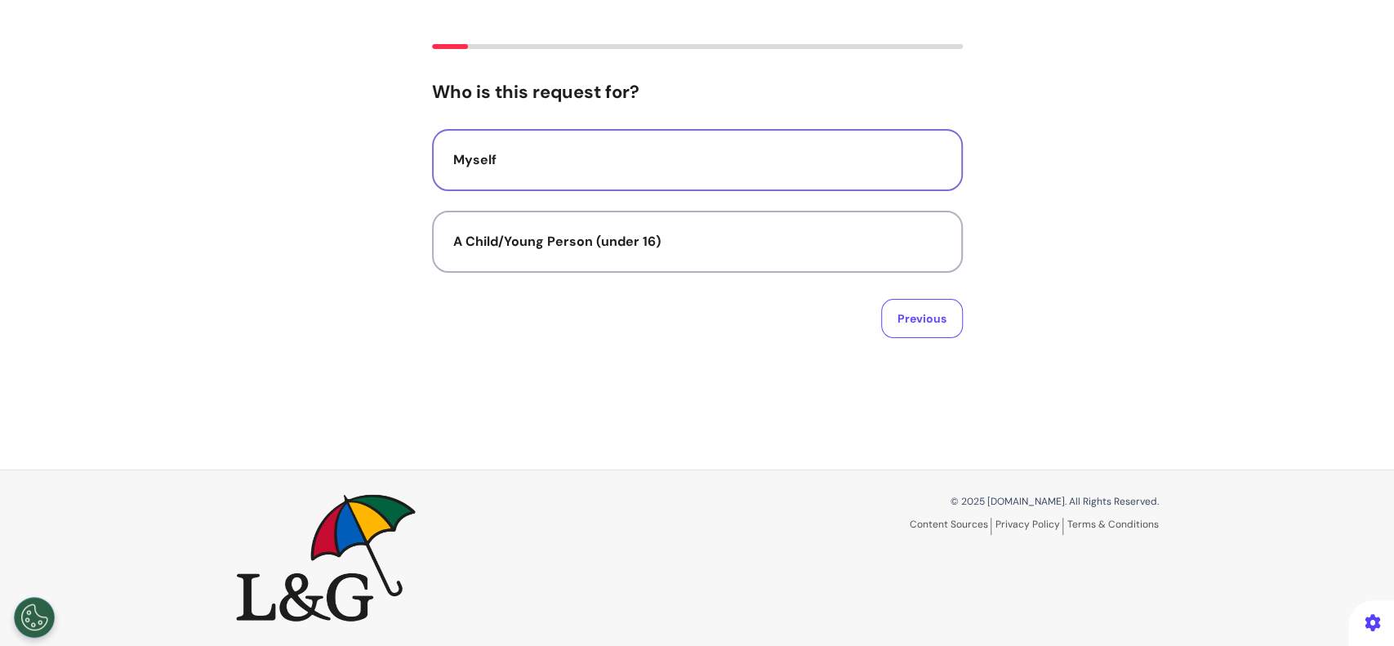
click at [802, 158] on div "Myself" at bounding box center [697, 160] width 488 height 20
select select "******"
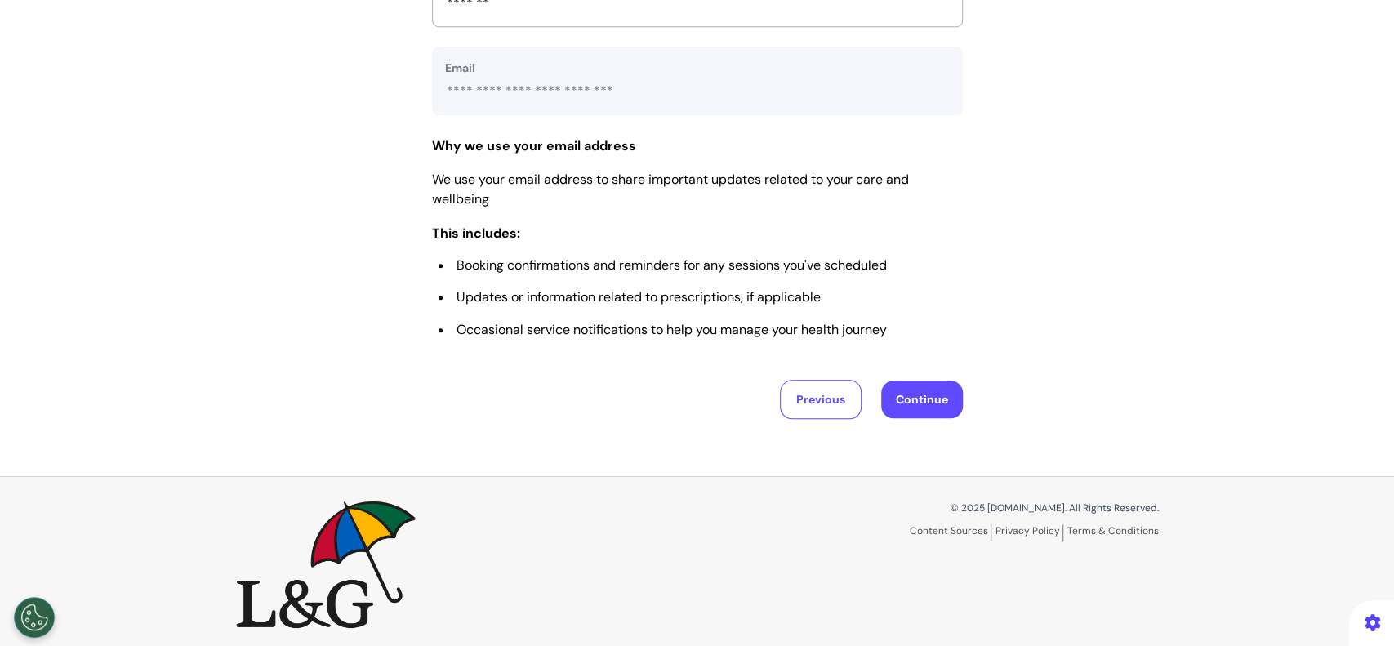
scroll to position [800, 0]
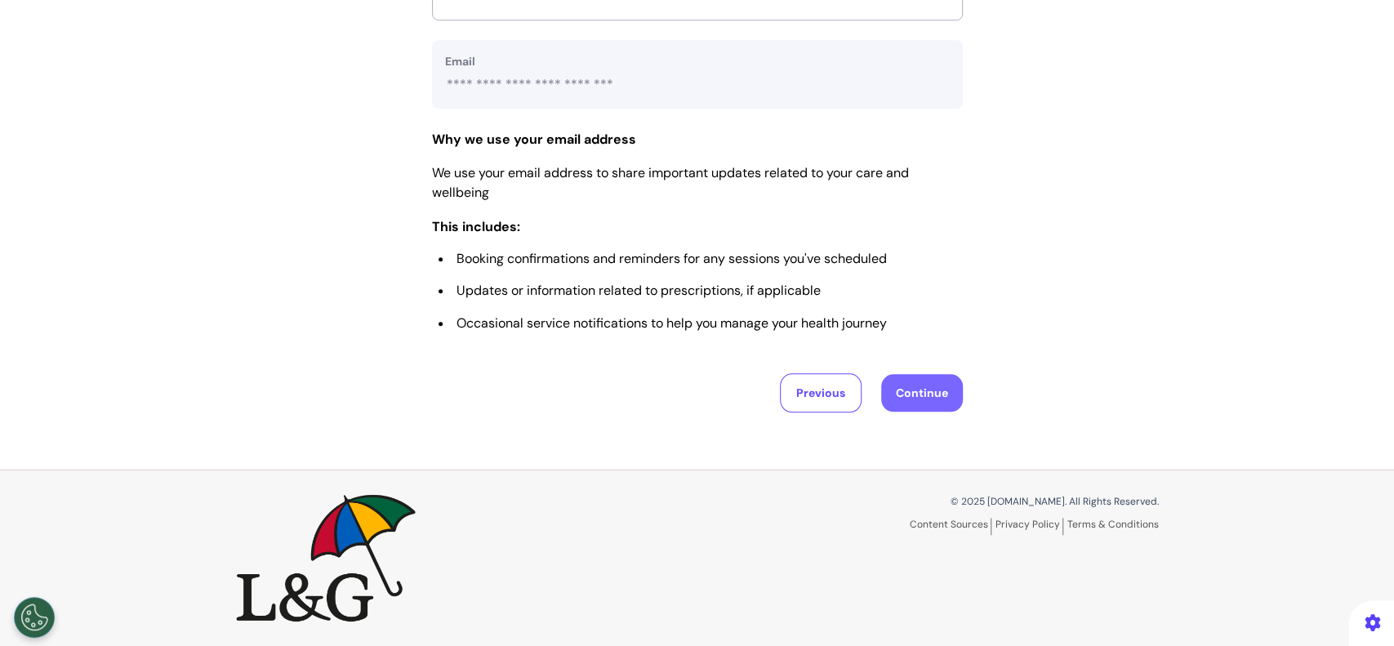
click at [918, 388] on button "Continue" at bounding box center [922, 393] width 82 height 38
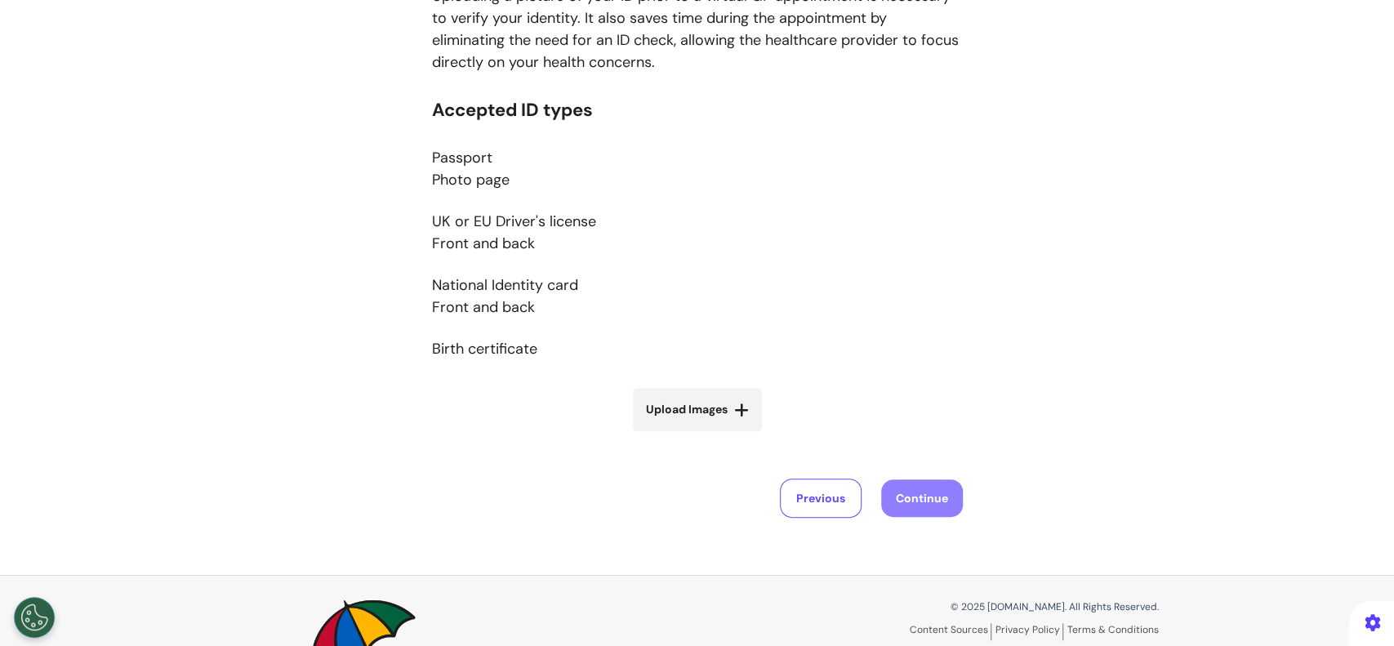
scroll to position [327, 0]
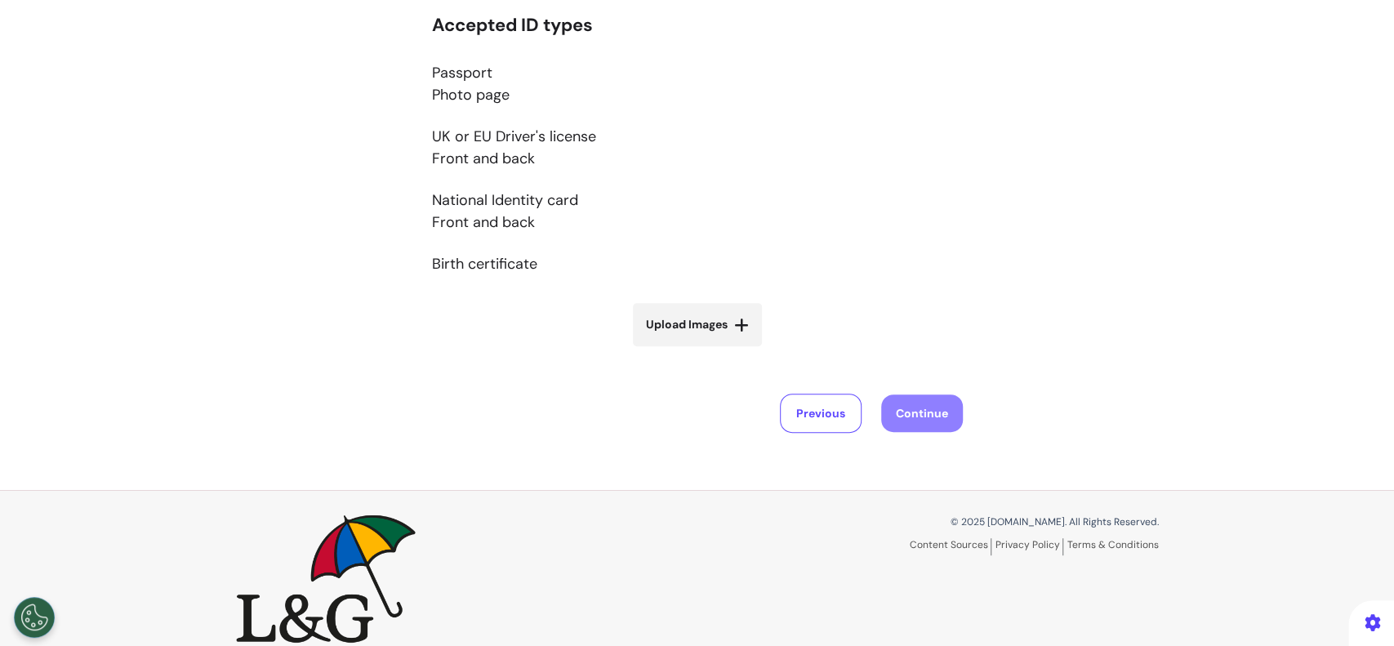
click at [734, 332] on icon at bounding box center [741, 325] width 15 height 16
click at [730, 350] on input "Upload Images" at bounding box center [697, 358] width 194 height 17
type input "**********"
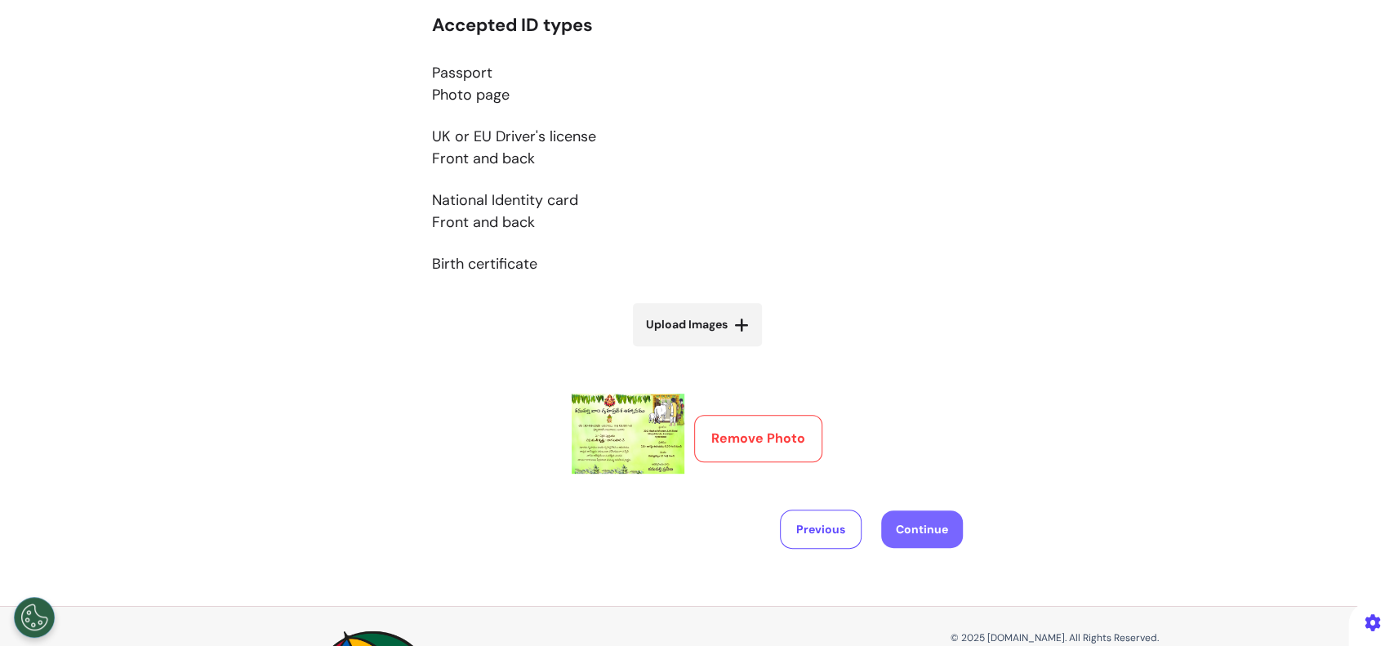
click at [914, 530] on button "Continue" at bounding box center [922, 529] width 82 height 38
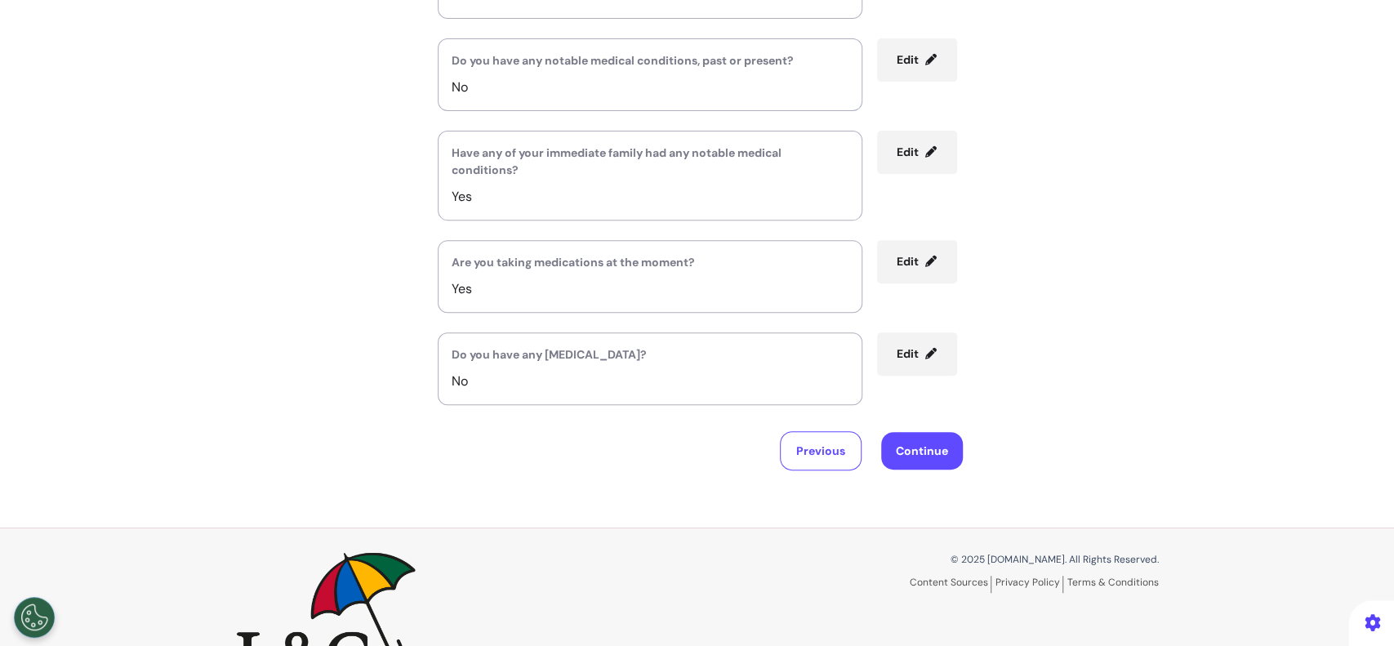
scroll to position [364, 0]
